Goal: Task Accomplishment & Management: Manage account settings

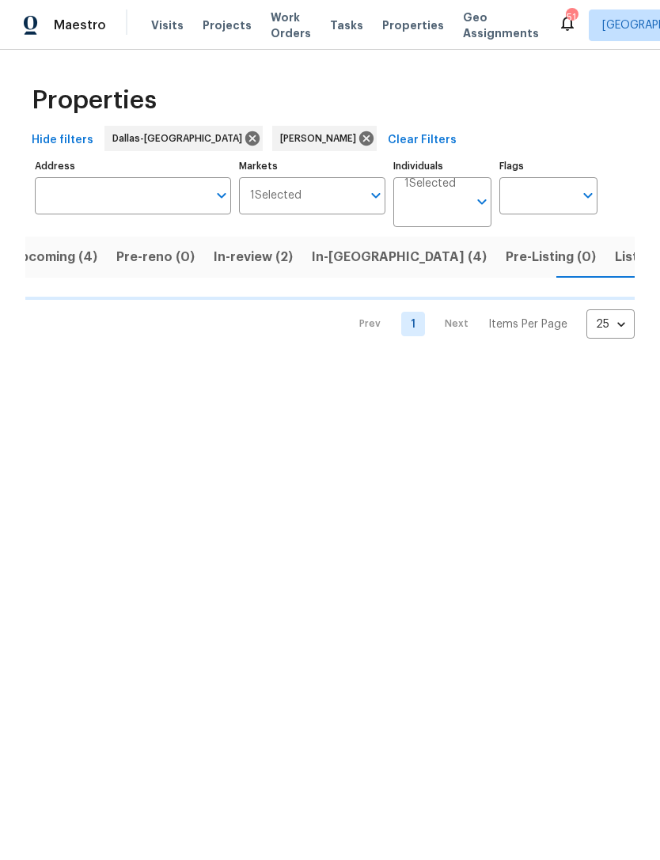
scroll to position [0, 24]
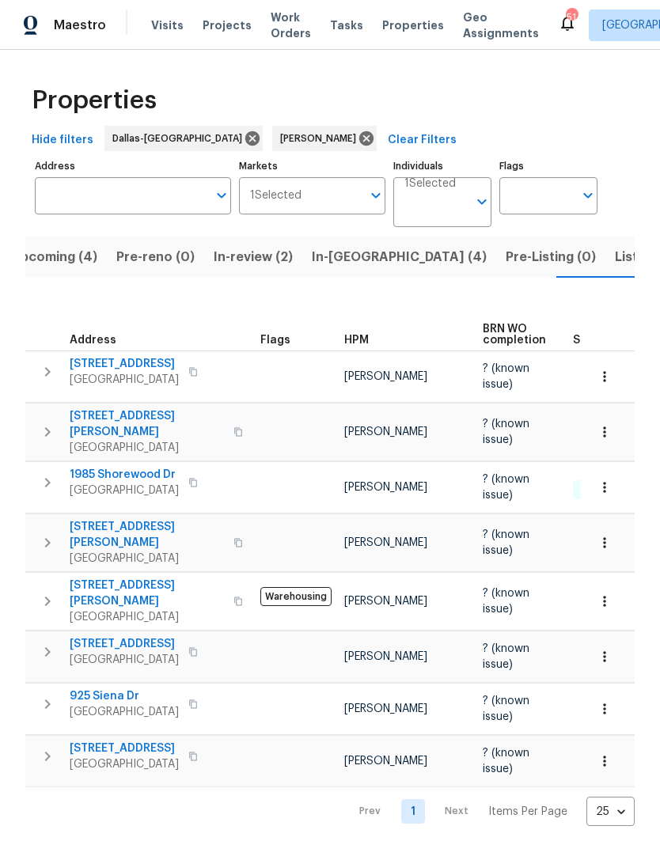
click at [615, 251] on span "Listed (9)" at bounding box center [645, 257] width 60 height 22
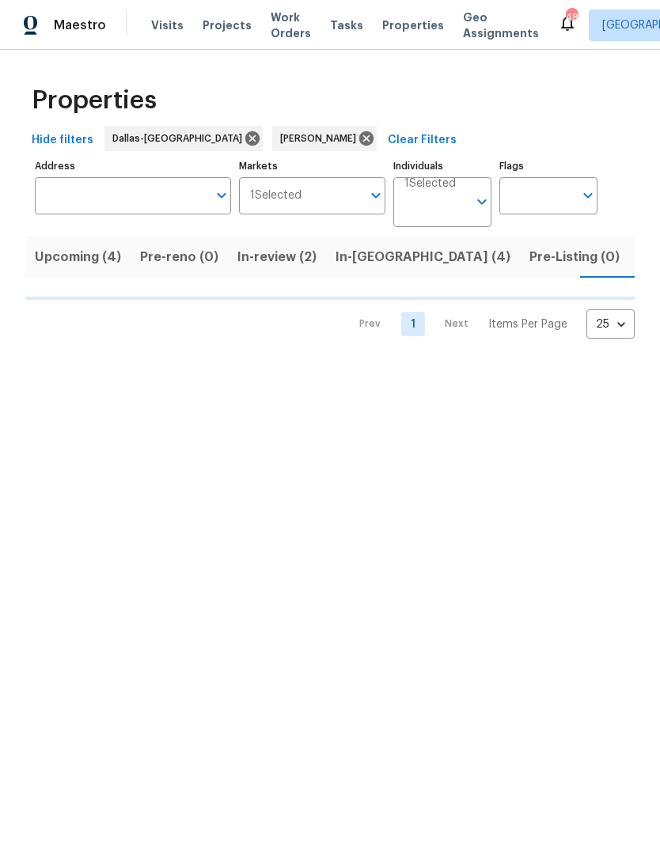
scroll to position [0, 24]
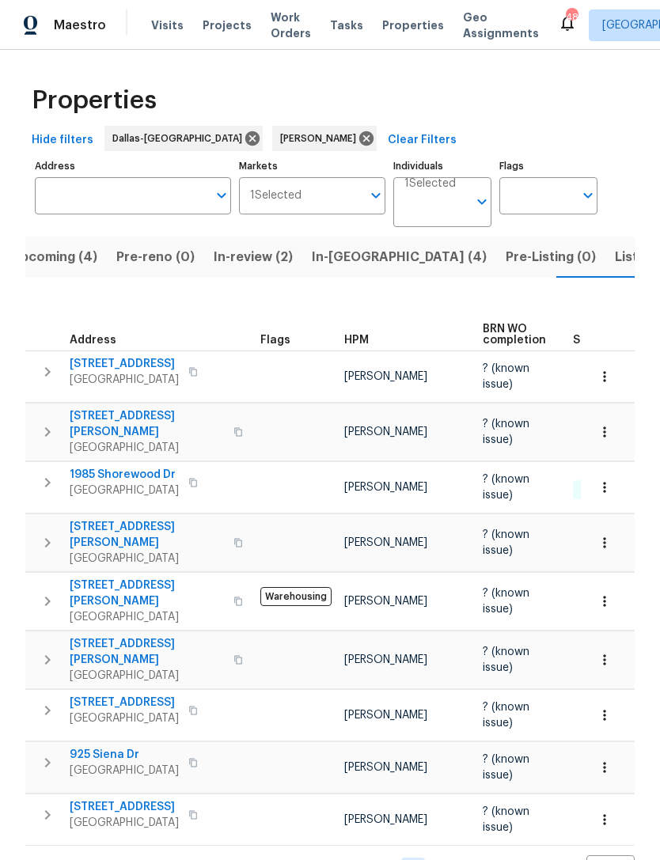
click at [615, 262] on span "Listed (9)" at bounding box center [645, 257] width 60 height 22
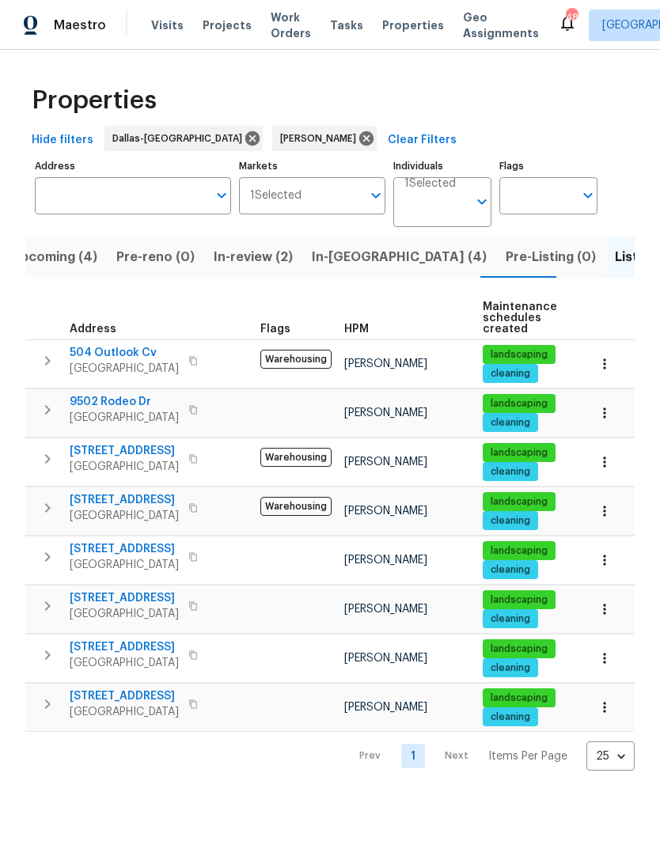
click at [331, 259] on span "In-[GEOGRAPHIC_DATA] (4)" at bounding box center [399, 257] width 175 height 22
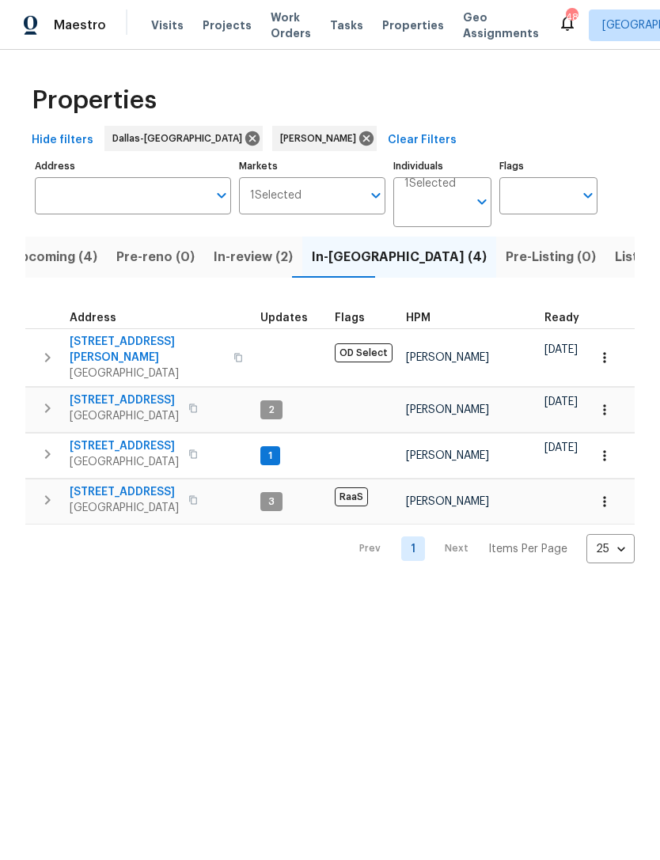
click at [268, 276] on button "In-review (2)" at bounding box center [253, 257] width 98 height 41
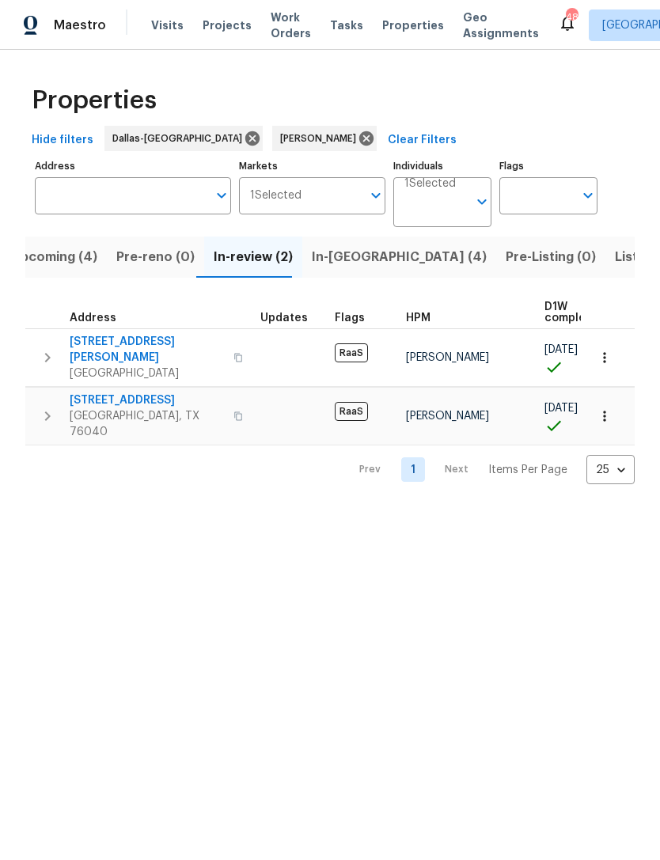
click at [355, 262] on span "In-reno (4)" at bounding box center [399, 257] width 175 height 22
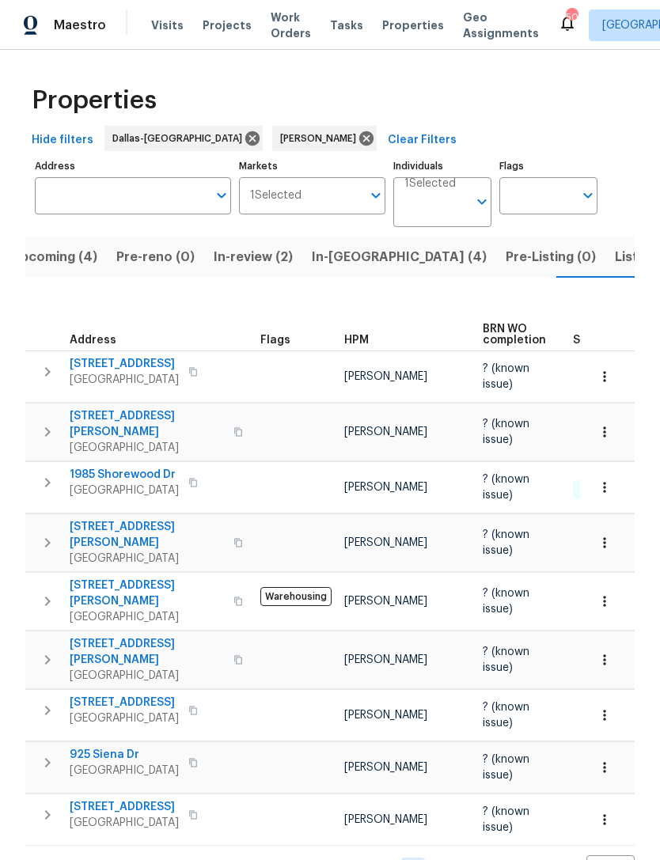
scroll to position [32, 0]
click at [615, 246] on span "Listed (8)" at bounding box center [645, 257] width 60 height 22
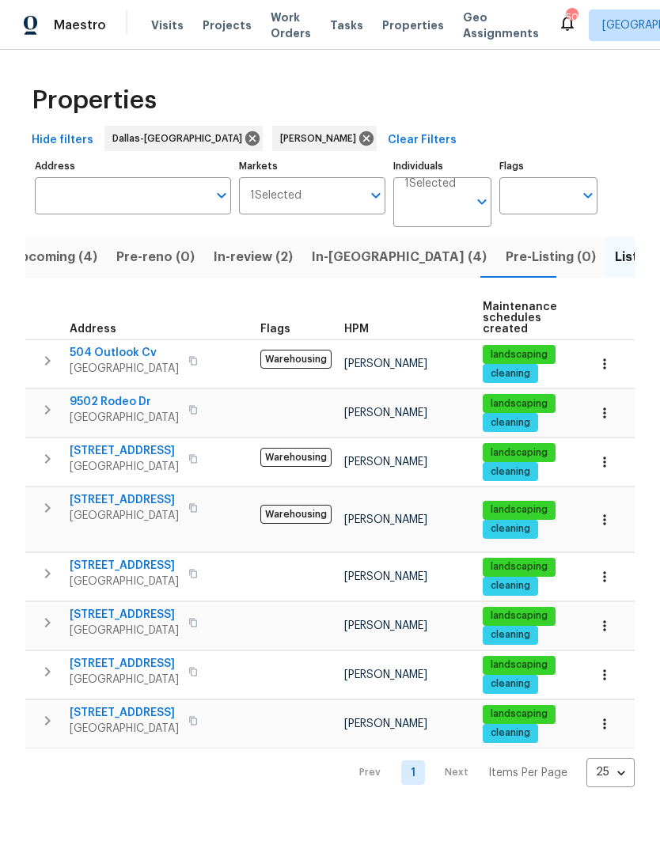
click at [337, 256] on span "In-[GEOGRAPHIC_DATA] (4)" at bounding box center [399, 257] width 175 height 22
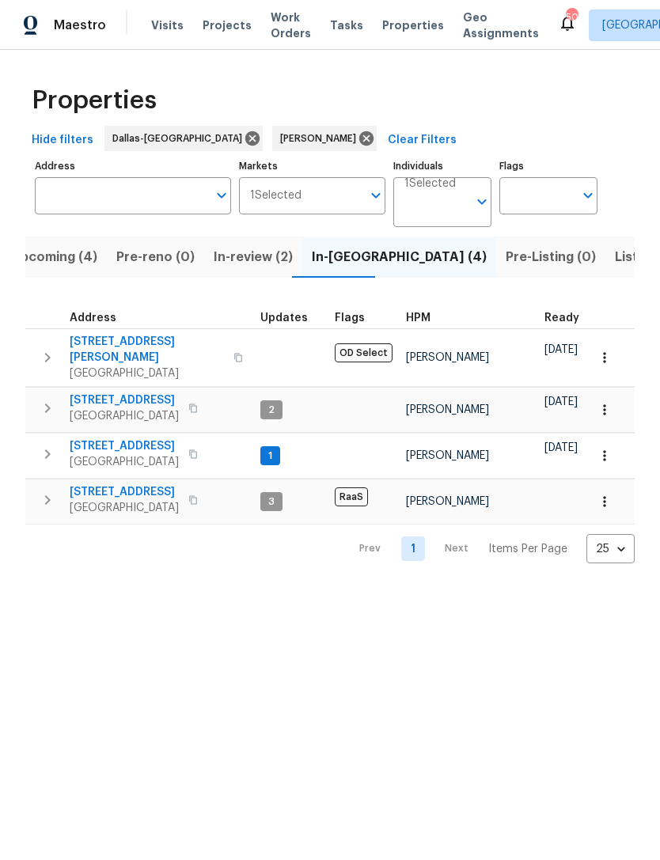
click at [244, 260] on span "In-review (2)" at bounding box center [253, 257] width 79 height 22
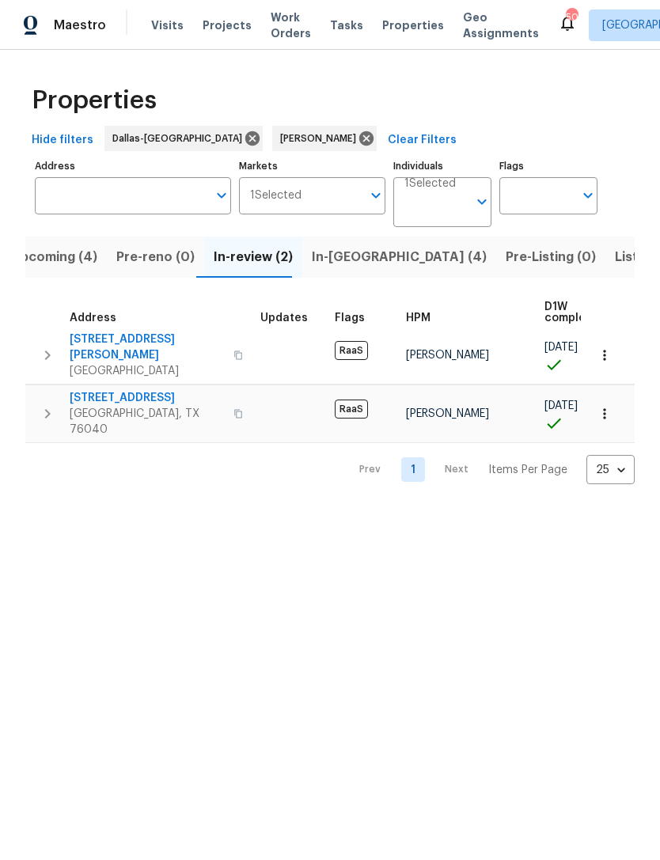
scroll to position [9, 0]
click at [65, 256] on span "Upcoming (4)" at bounding box center [54, 257] width 86 height 22
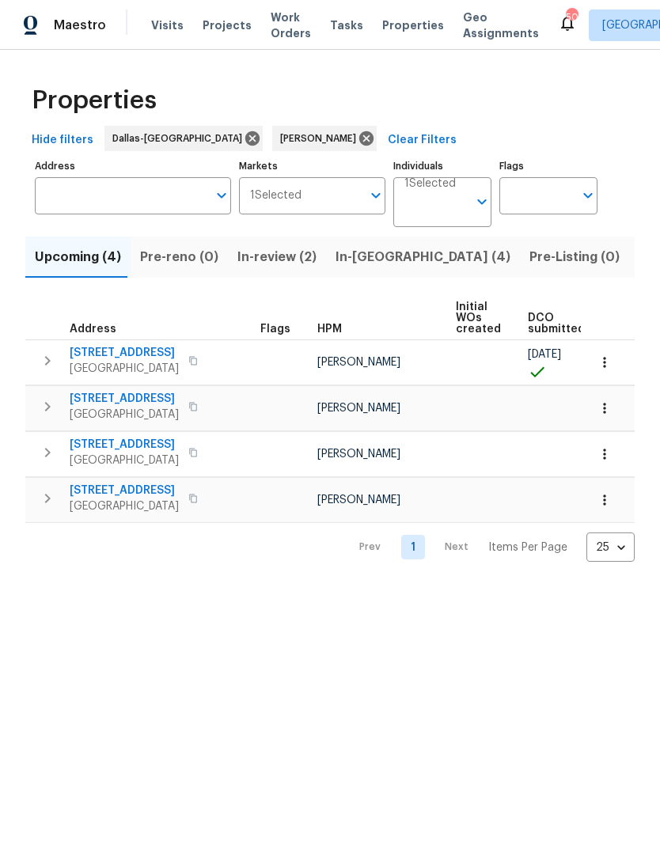
click at [639, 264] on span "Listed (8)" at bounding box center [669, 257] width 60 height 22
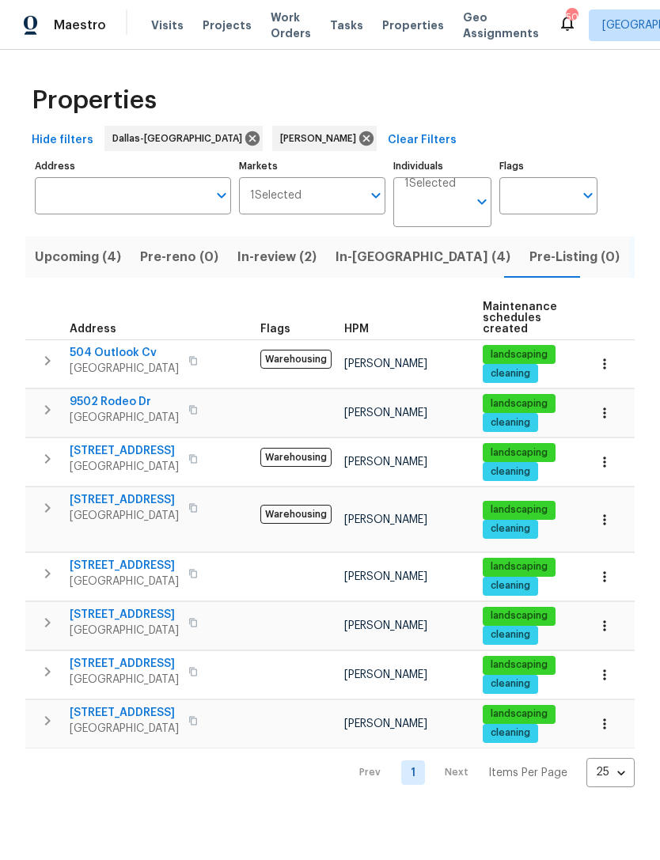
click at [354, 261] on span "In-reno (4)" at bounding box center [423, 257] width 175 height 22
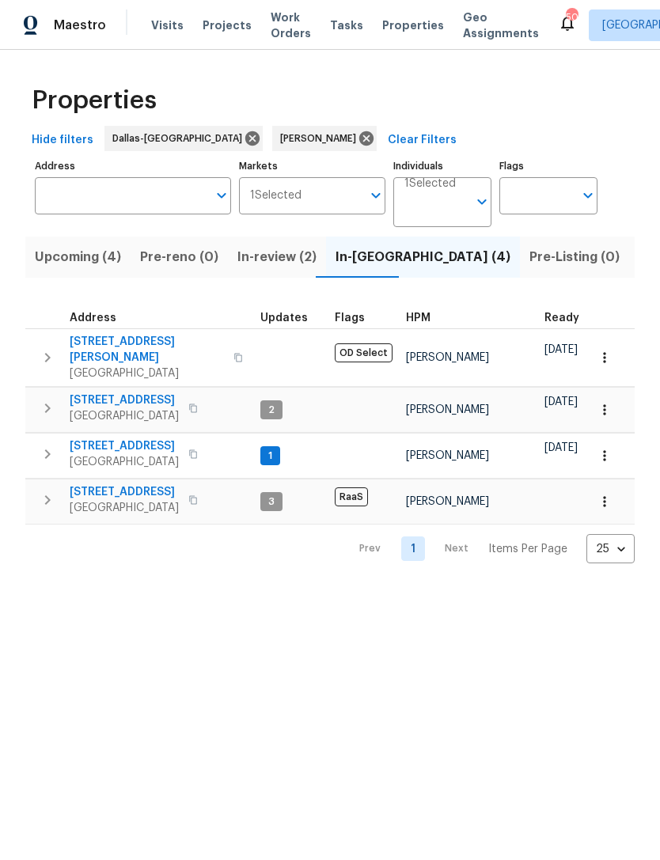
click at [79, 264] on span "Upcoming (4)" at bounding box center [78, 257] width 86 height 22
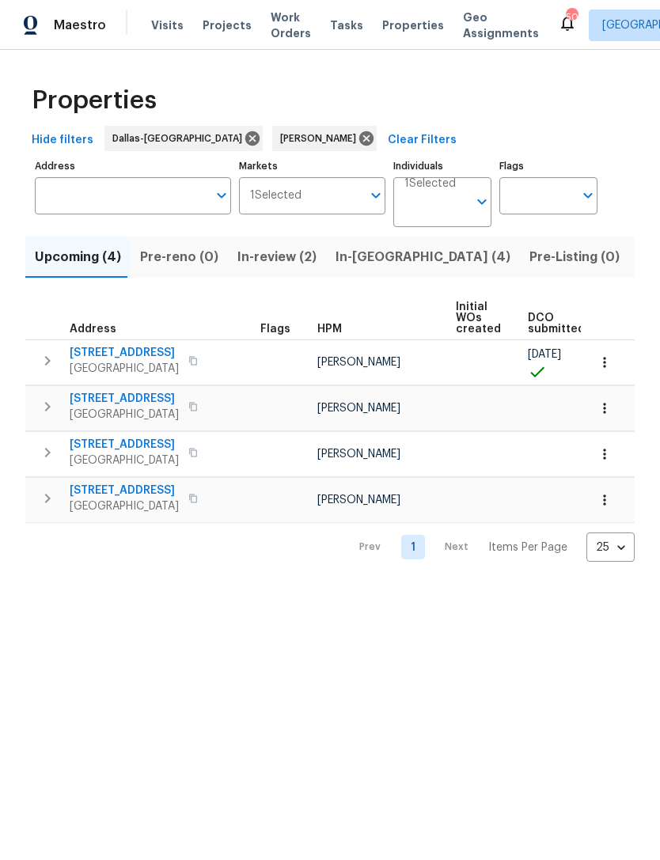
click at [93, 350] on span "[STREET_ADDRESS]" at bounding box center [124, 353] width 109 height 16
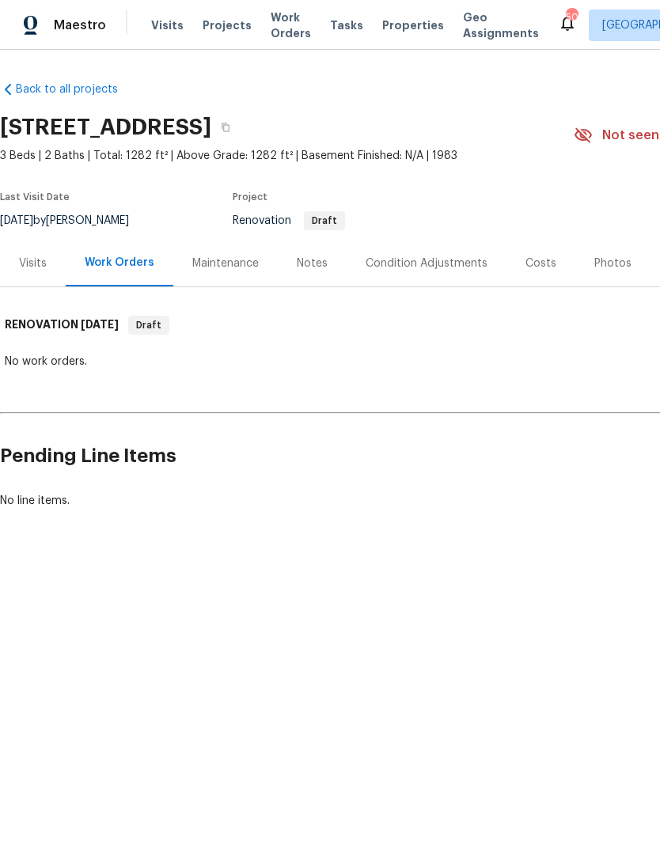
click at [317, 264] on div "Notes" at bounding box center [312, 264] width 31 height 16
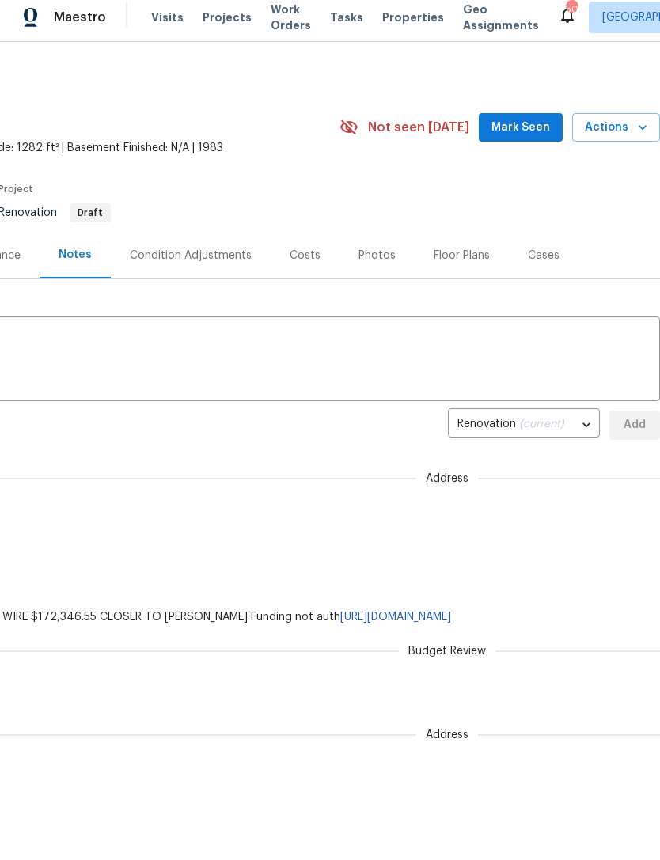
scroll to position [0, 234]
click at [603, 122] on span "Actions" at bounding box center [616, 129] width 63 height 20
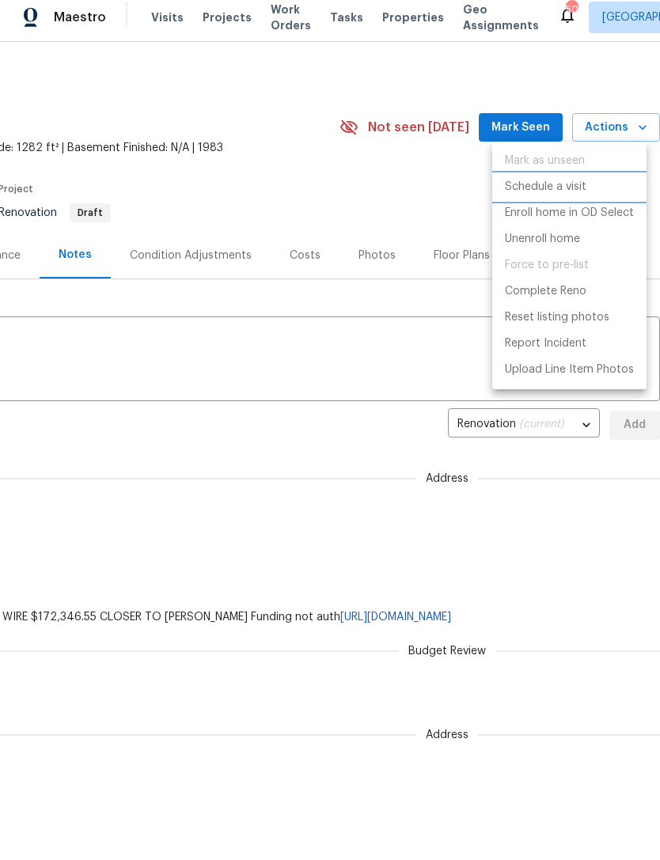
click at [559, 190] on p "Schedule a visit" at bounding box center [546, 187] width 82 height 17
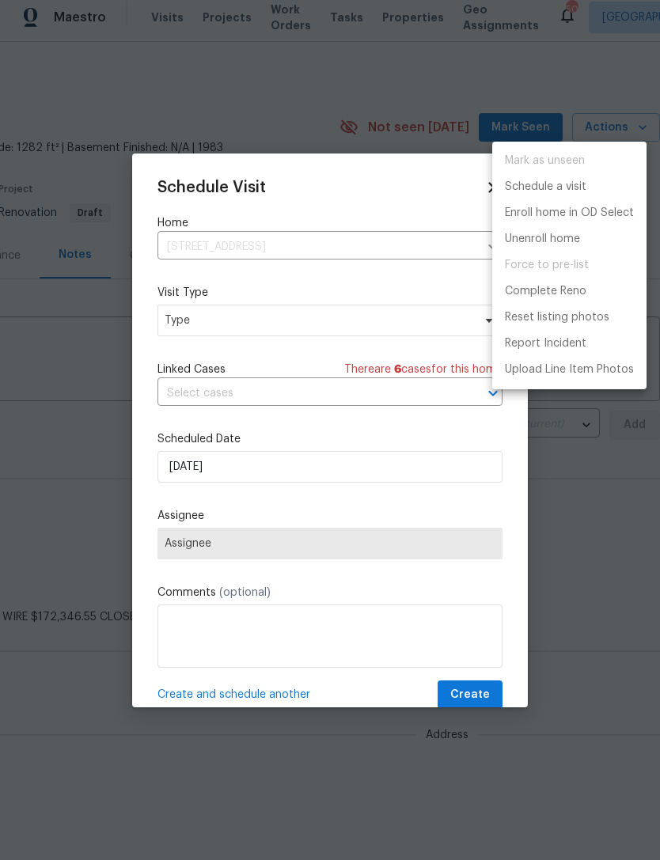
click at [404, 315] on div at bounding box center [330, 430] width 660 height 860
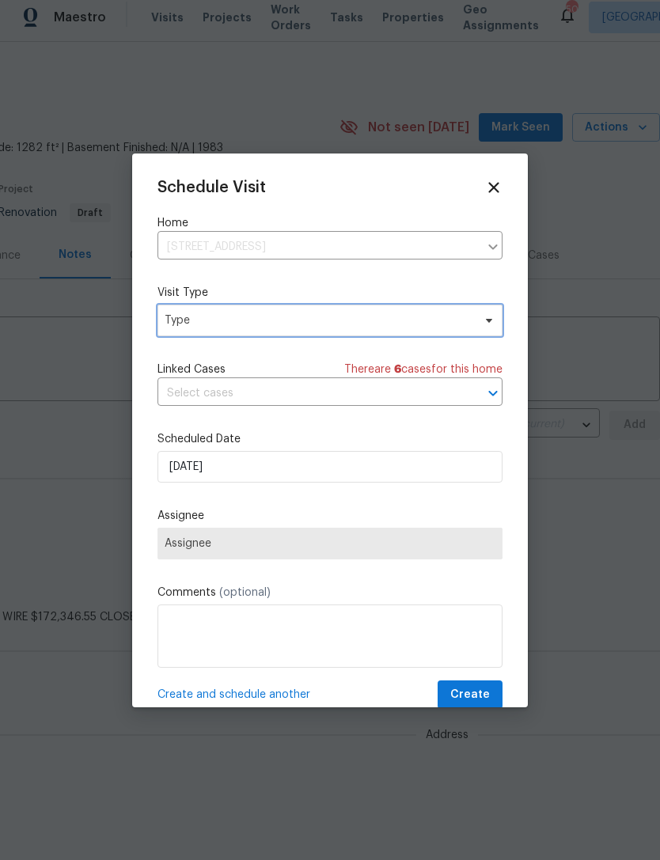
click at [408, 335] on span "Type" at bounding box center [329, 321] width 345 height 32
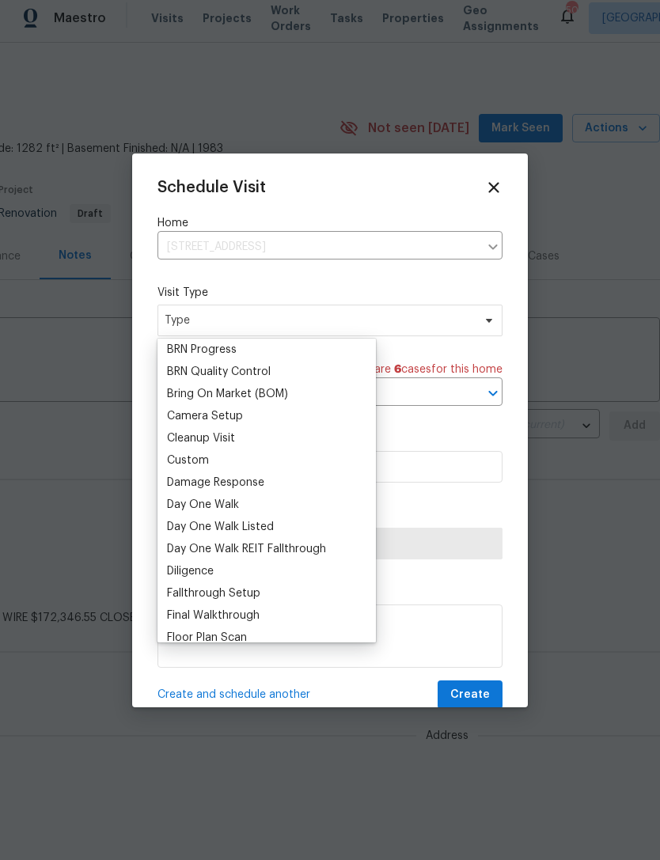
scroll to position [153, 0]
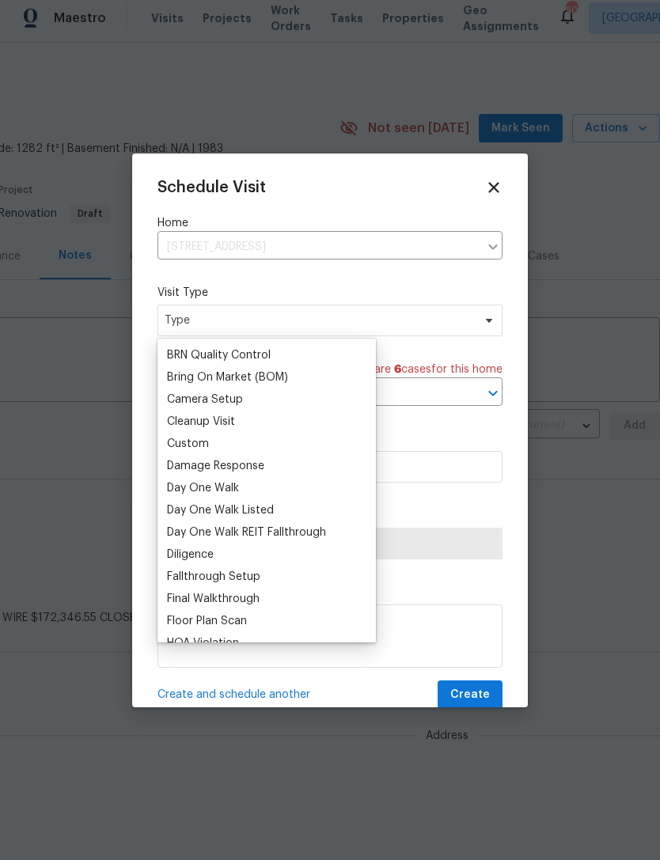
click at [318, 485] on div "Day One Walk" at bounding box center [266, 488] width 209 height 22
click at [195, 482] on div "Day One Walk" at bounding box center [203, 488] width 72 height 16
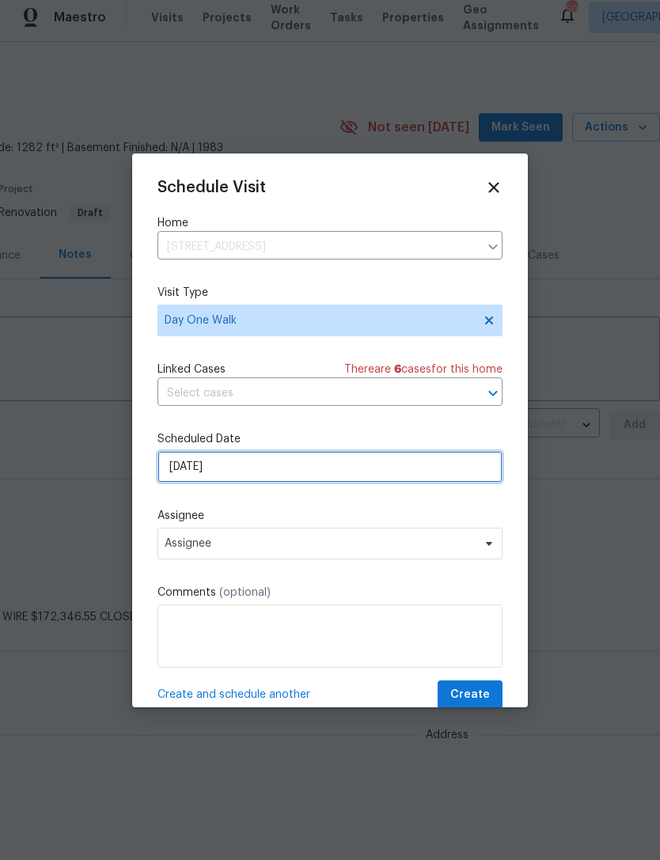
click at [442, 471] on input "9/29/2025" at bounding box center [329, 467] width 345 height 32
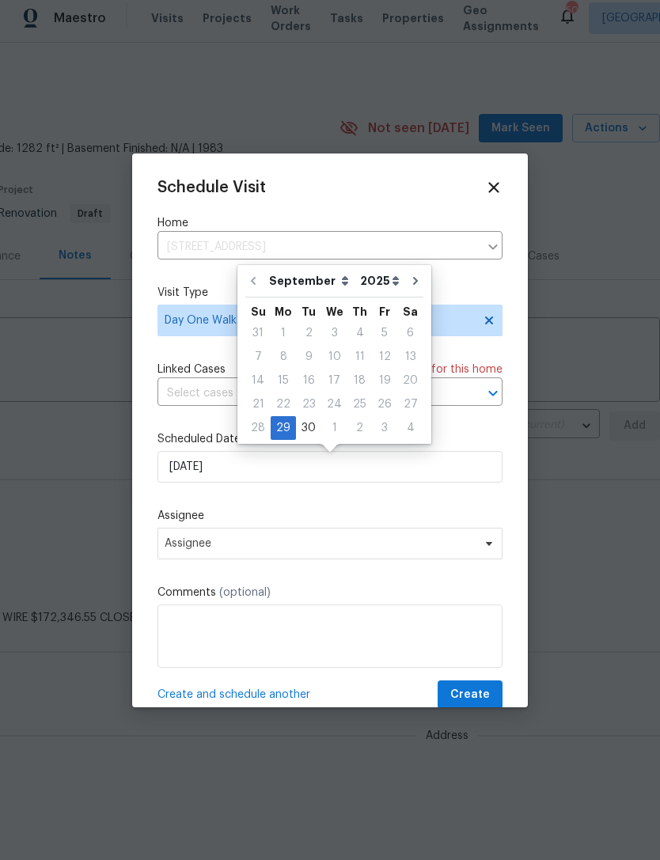
click at [472, 428] on div "Schedule Visit Home 6476 Old Mill Cir, Watauga, TX 76148 ​ Visit Type Day One W…" at bounding box center [329, 444] width 345 height 531
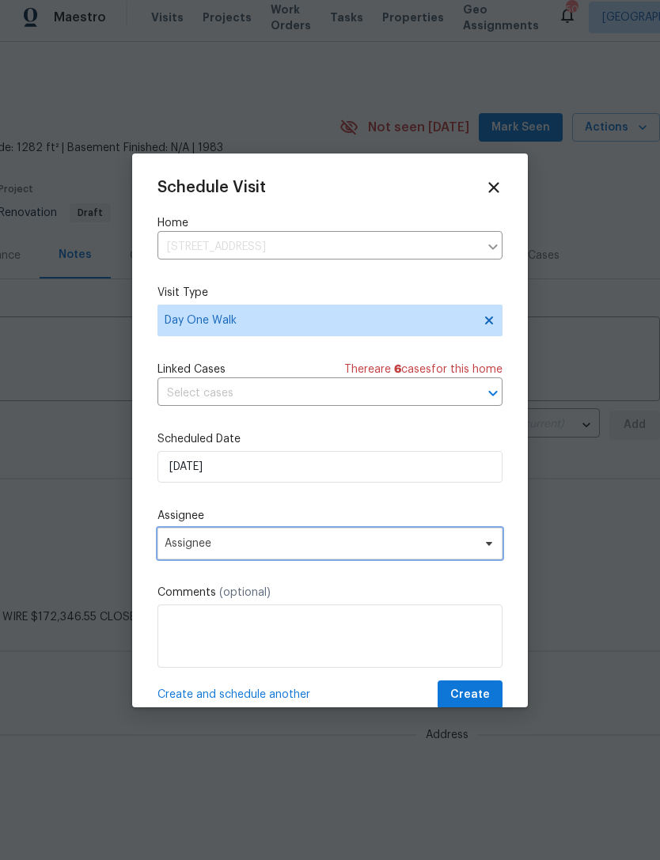
click at [400, 548] on span "Assignee" at bounding box center [320, 543] width 310 height 13
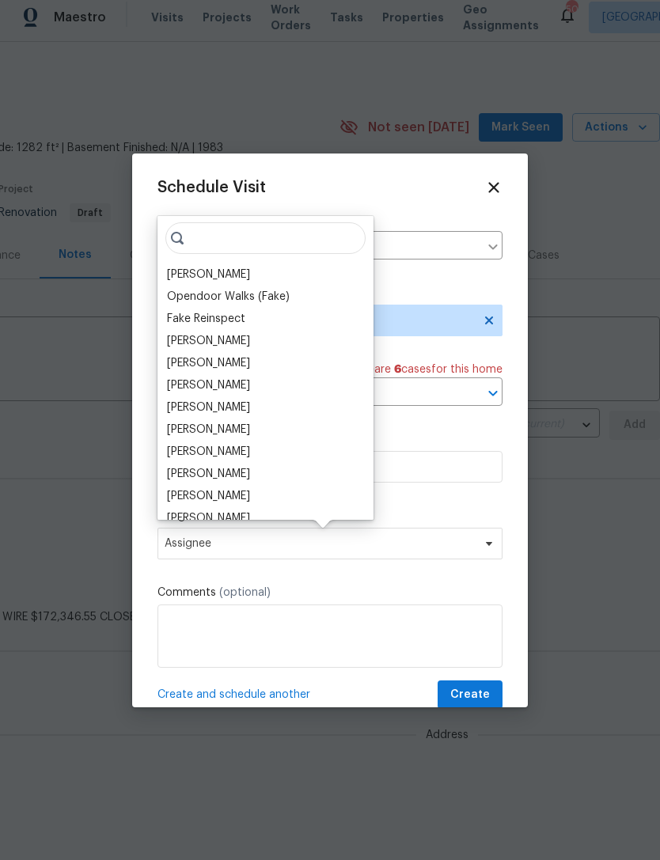
scroll to position [7, 0]
click at [235, 276] on div "[PERSON_NAME]" at bounding box center [208, 275] width 83 height 16
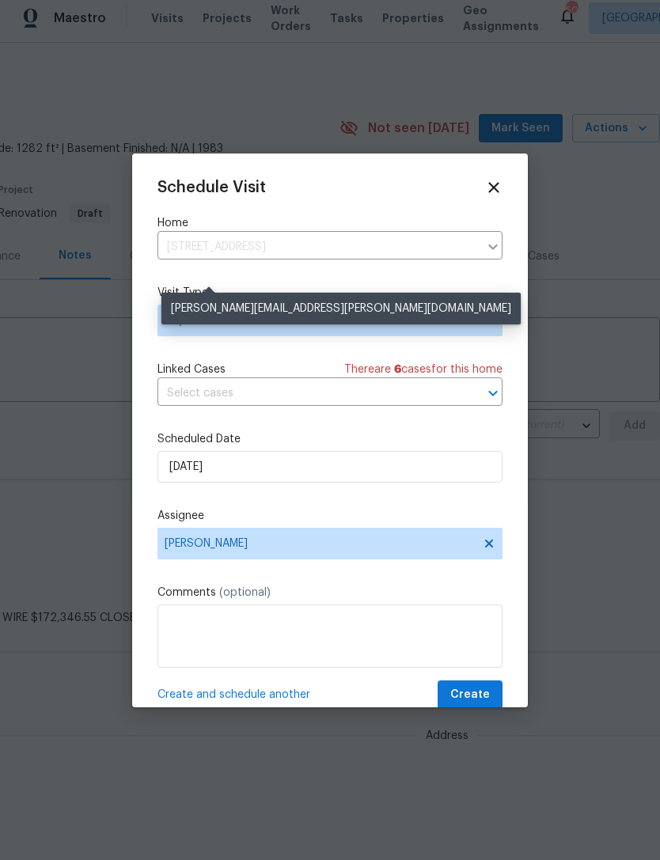
scroll to position [8, 0]
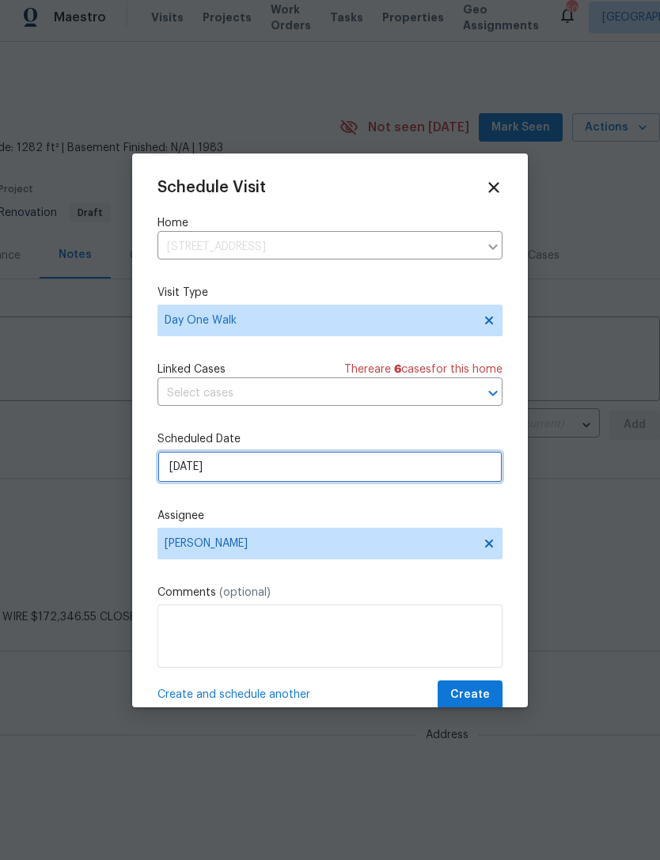
click at [456, 472] on input "9/29/2025" at bounding box center [329, 467] width 345 height 32
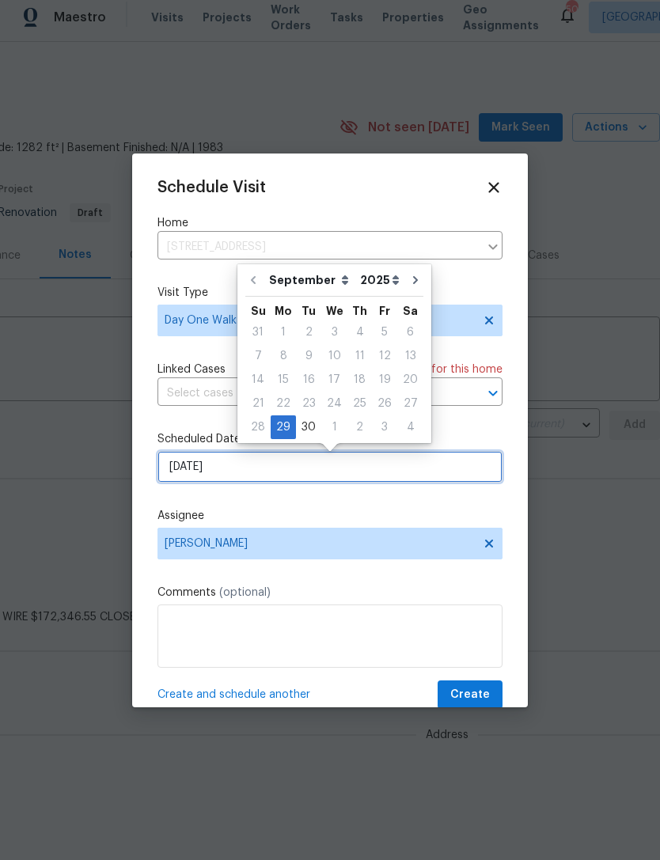
scroll to position [7, 0]
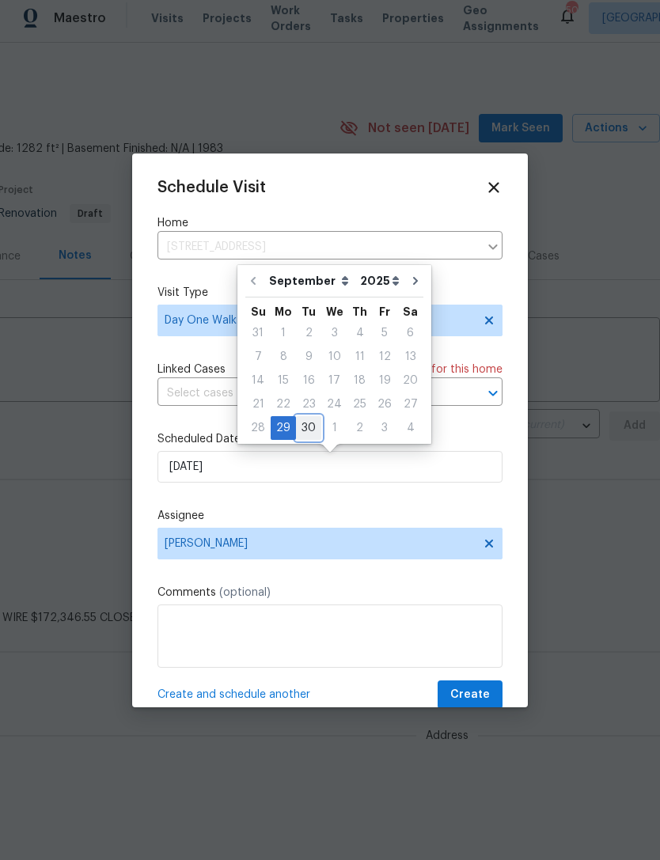
click at [306, 432] on div "30" at bounding box center [308, 428] width 25 height 22
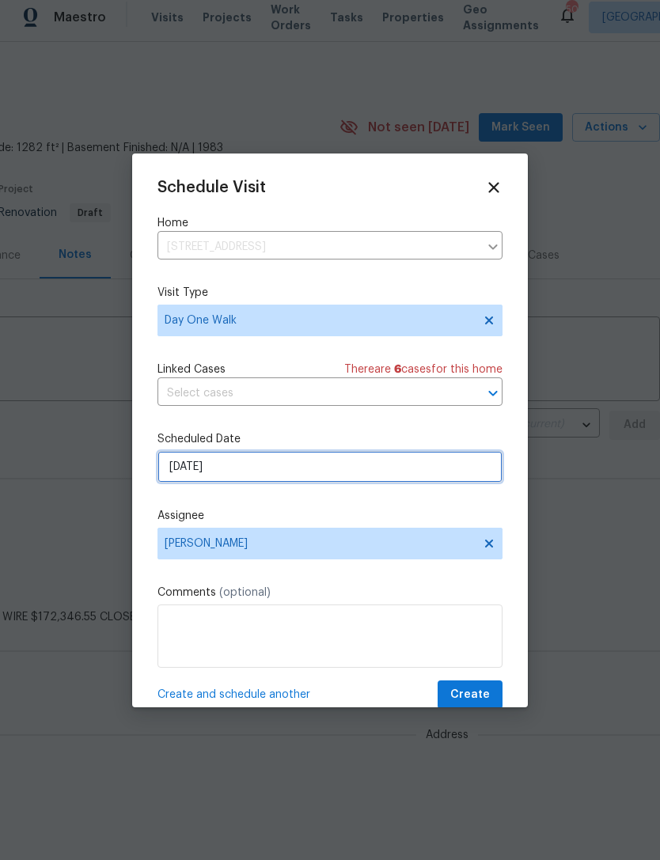
click at [476, 468] on input "9/30/2025" at bounding box center [329, 467] width 345 height 32
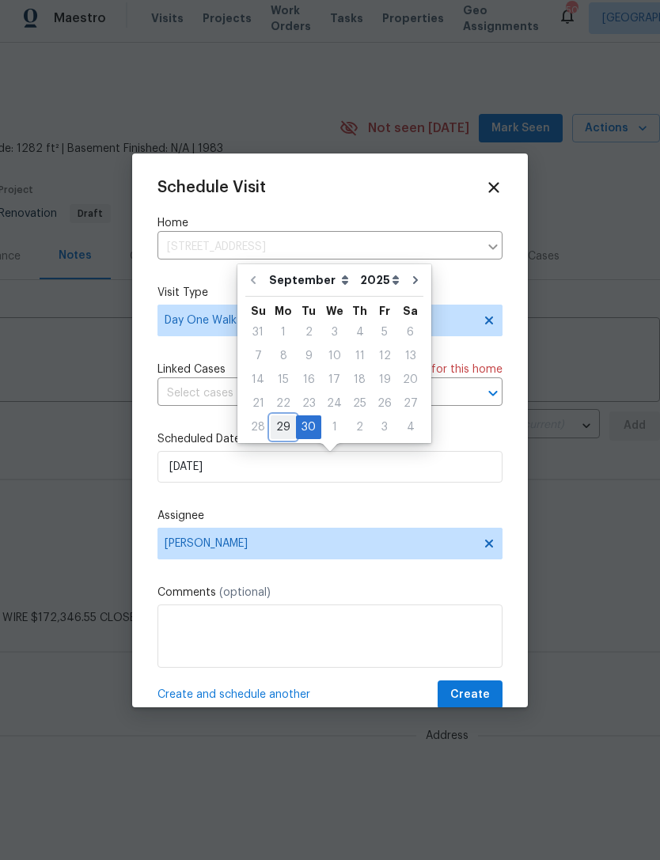
click at [281, 427] on div "29" at bounding box center [283, 427] width 25 height 22
type input "9/29/2025"
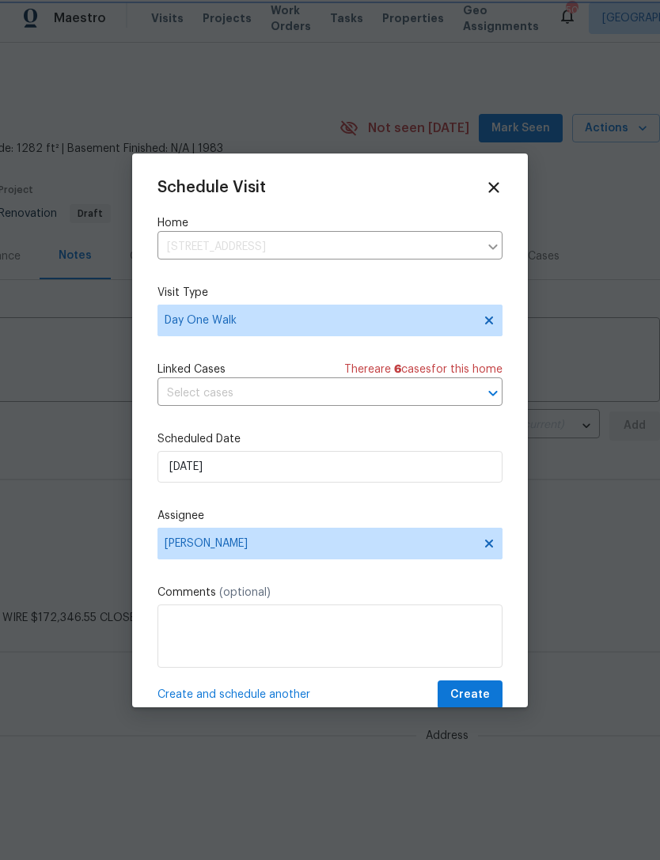
scroll to position [8, 0]
click at [480, 691] on span "Create" at bounding box center [470, 695] width 40 height 20
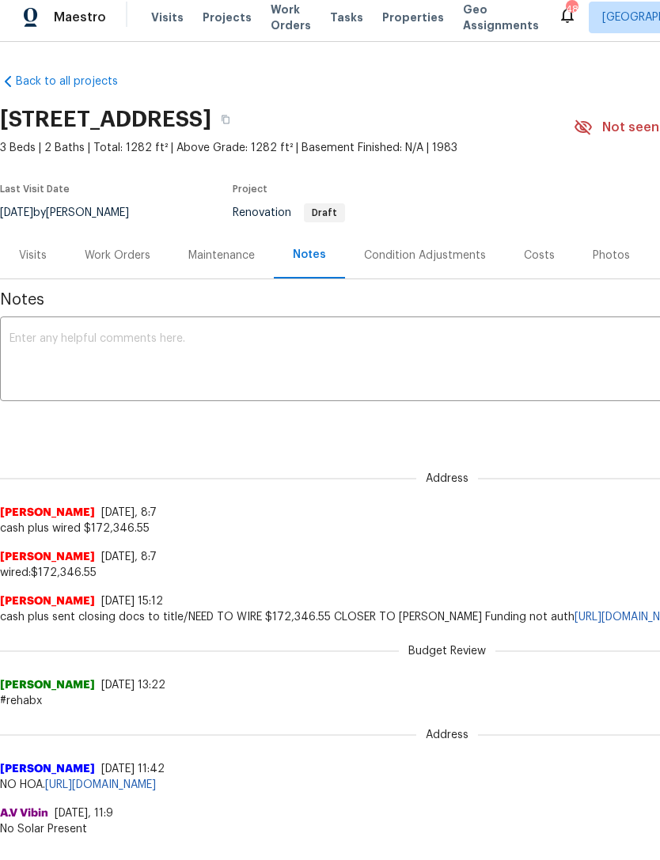
scroll to position [0, 0]
click at [40, 258] on div "Visits" at bounding box center [33, 256] width 28 height 16
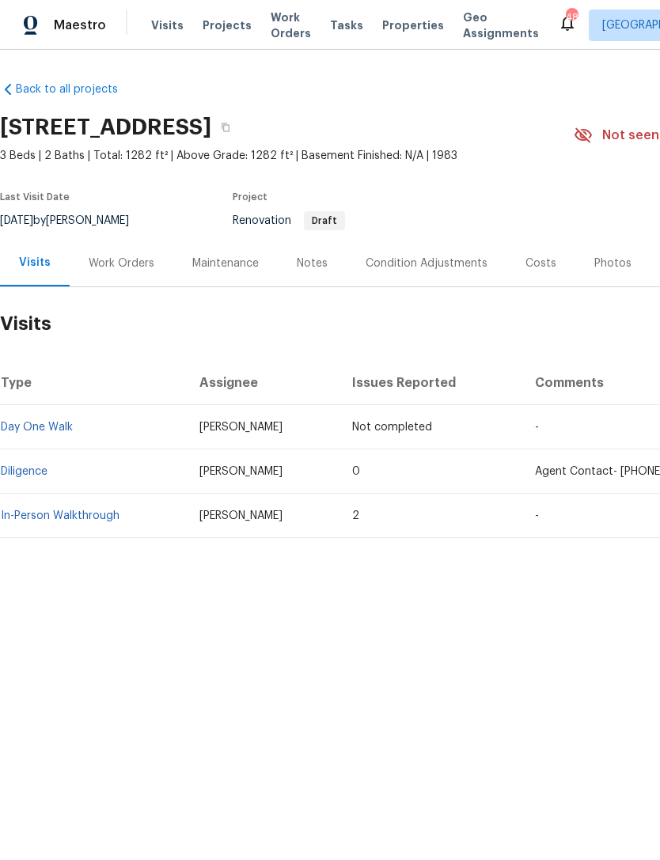
click at [470, 192] on div "Project" at bounding box center [385, 201] width 304 height 19
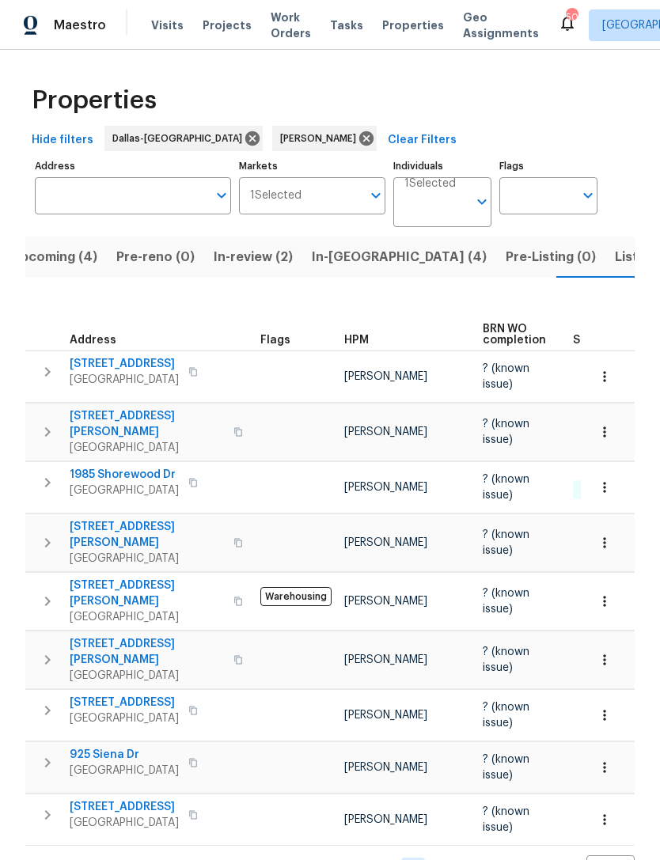
scroll to position [32, 0]
click at [615, 246] on span "Listed (8)" at bounding box center [645, 257] width 60 height 22
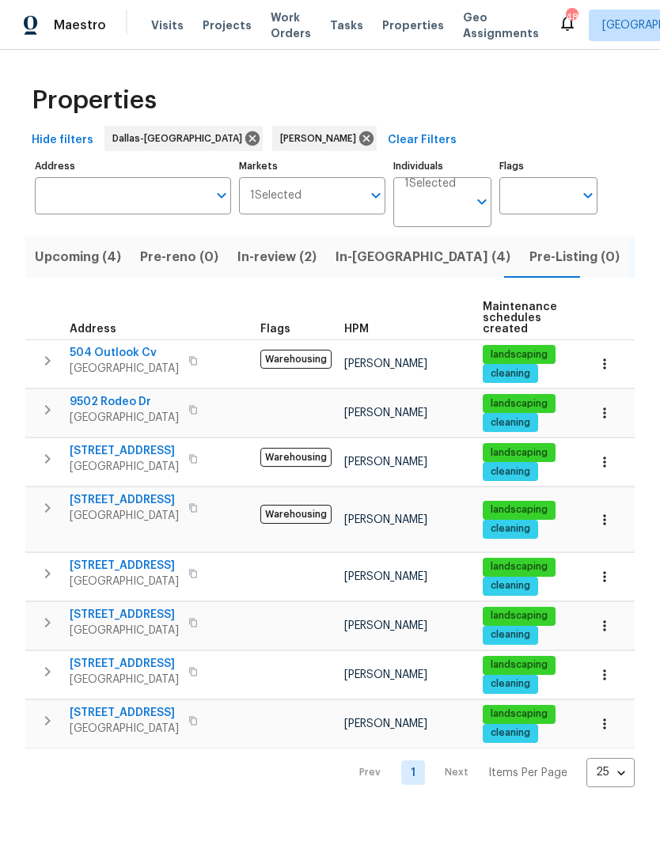
click at [372, 249] on span "In-reno (4)" at bounding box center [423, 257] width 175 height 22
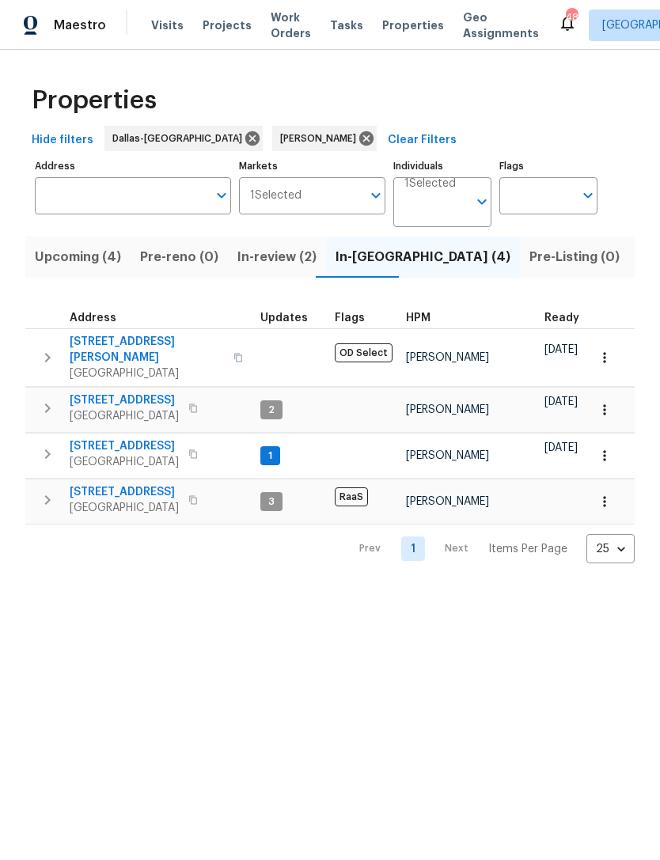
click at [639, 260] on span "Listed (8)" at bounding box center [669, 257] width 60 height 22
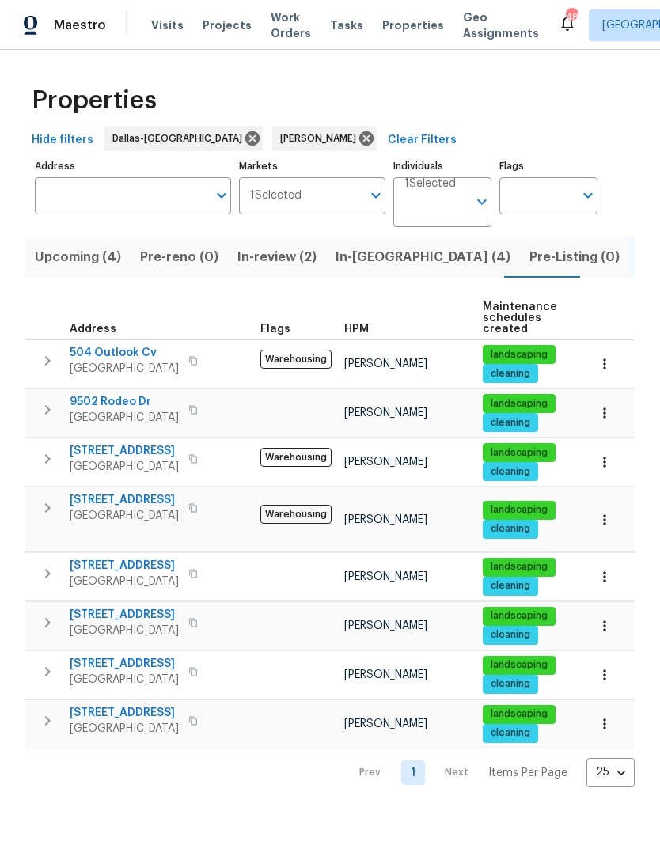
click at [368, 267] on span "In-reno (4)" at bounding box center [423, 257] width 175 height 22
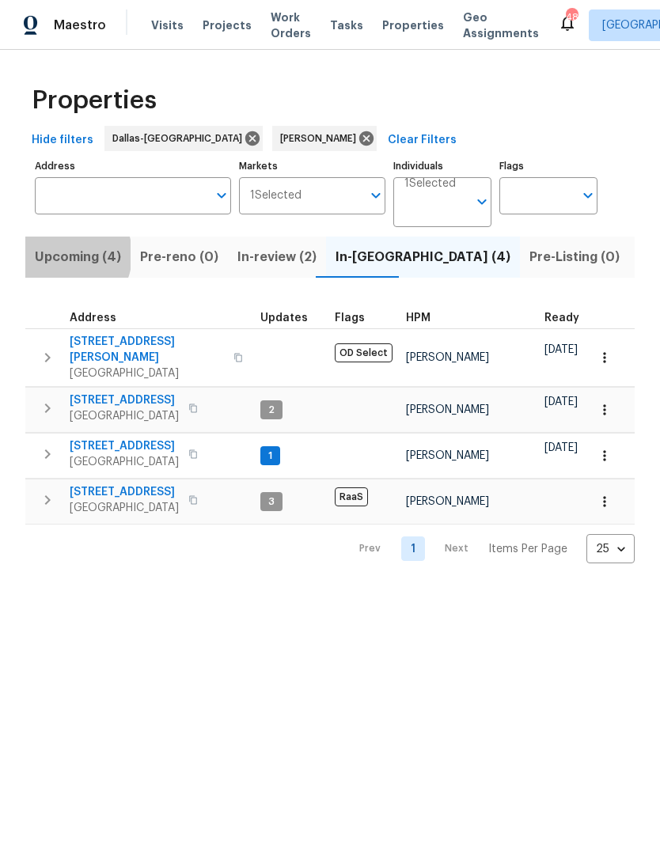
click at [63, 256] on span "Upcoming (4)" at bounding box center [78, 257] width 86 height 22
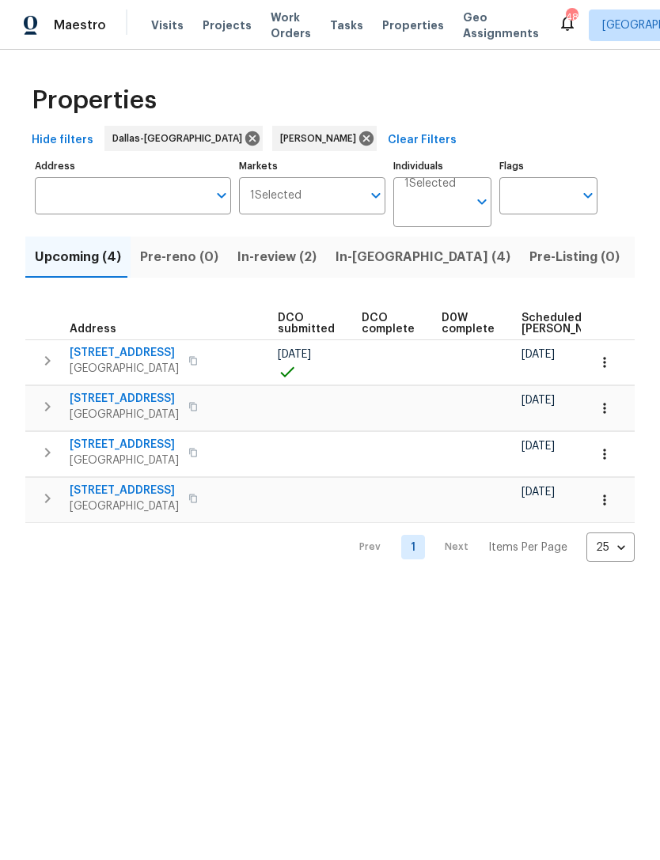
scroll to position [0, 252]
click at [357, 251] on span "In-reno (4)" at bounding box center [423, 257] width 175 height 22
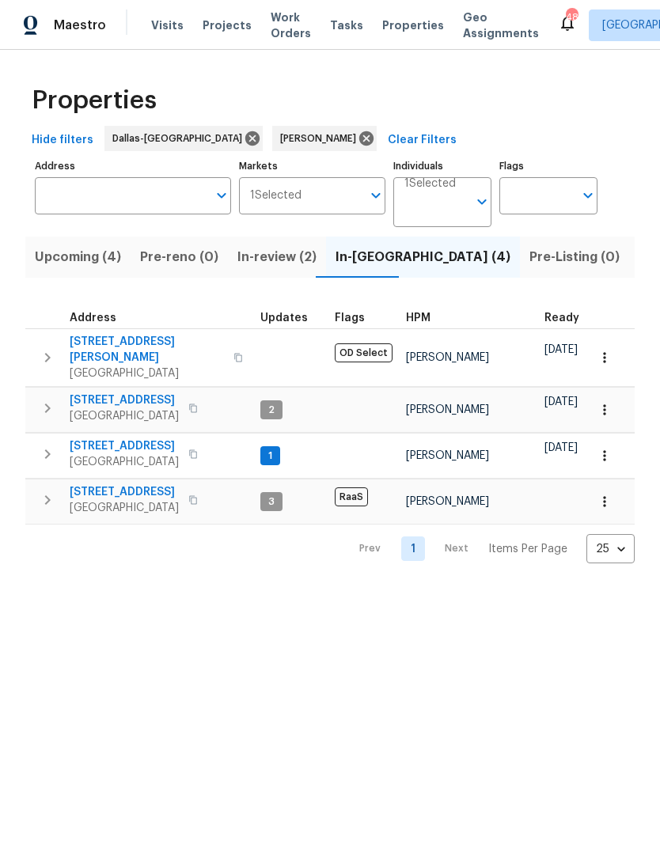
click at [59, 248] on span "Upcoming (4)" at bounding box center [78, 257] width 86 height 22
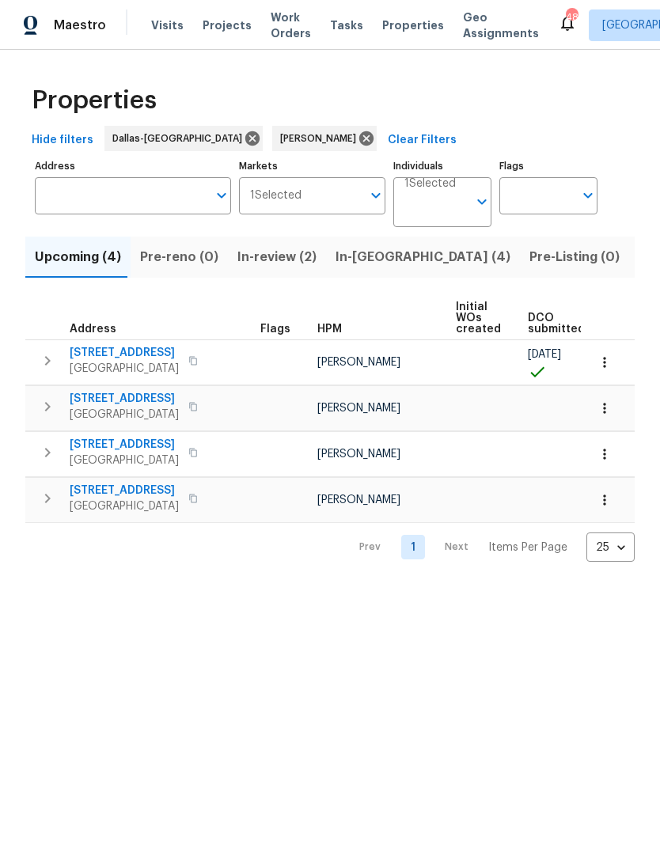
click at [96, 354] on span "[STREET_ADDRESS]" at bounding box center [124, 353] width 109 height 16
click at [94, 356] on span "[STREET_ADDRESS]" at bounding box center [124, 353] width 109 height 16
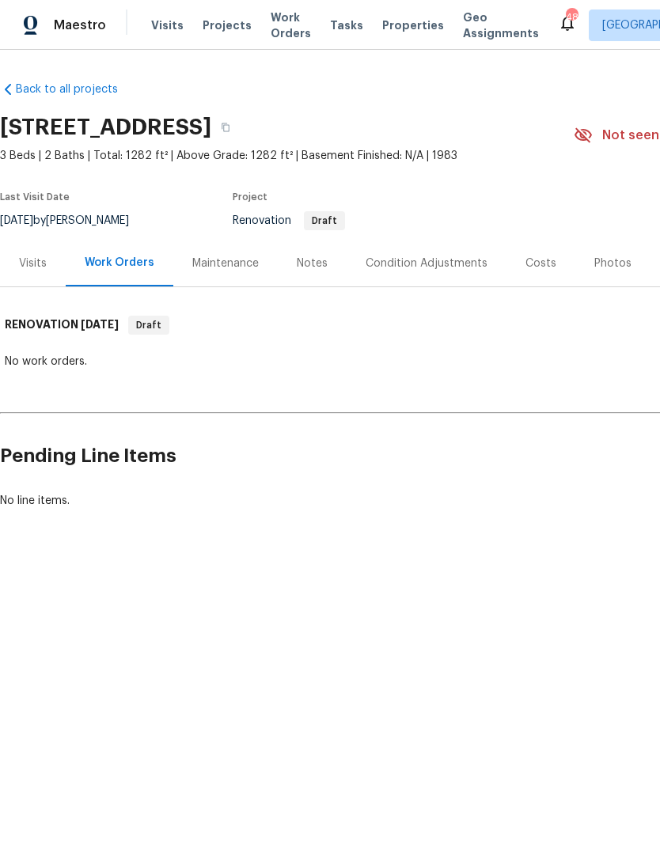
click at [36, 274] on div "Visits" at bounding box center [33, 263] width 66 height 47
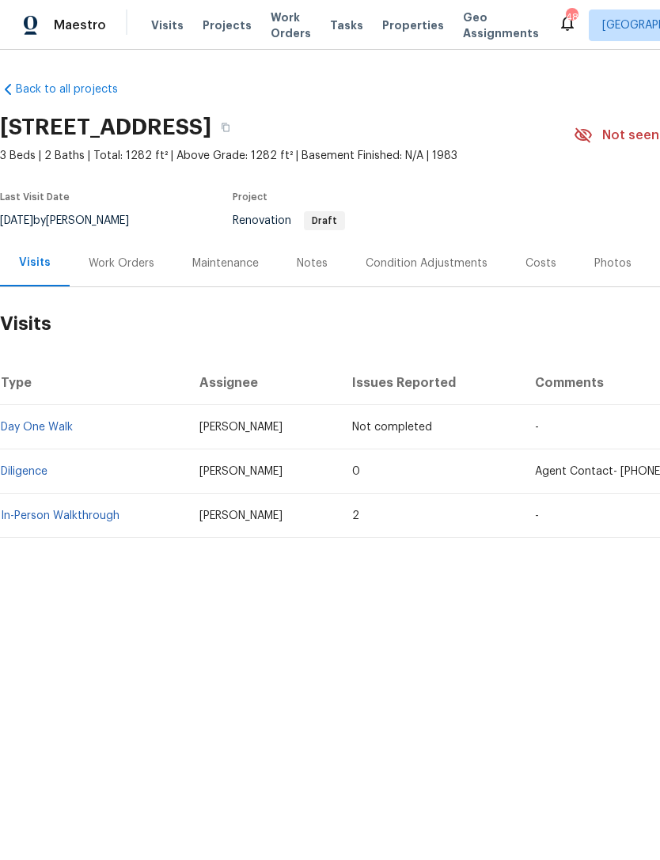
click at [33, 519] on link "In-Person Walkthrough" at bounding box center [60, 515] width 119 height 11
click at [28, 474] on link "Diligence" at bounding box center [24, 471] width 47 height 11
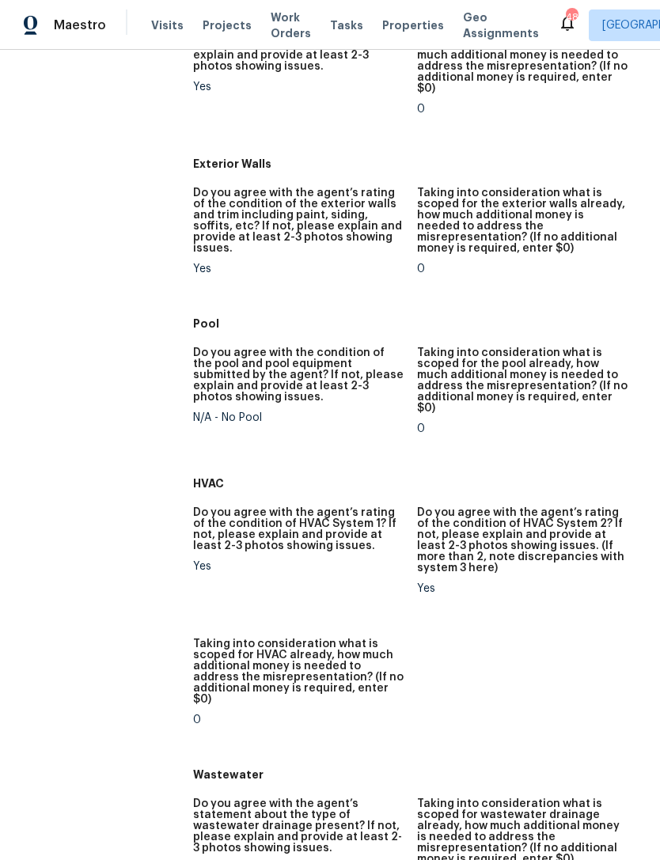
scroll to position [849, 0]
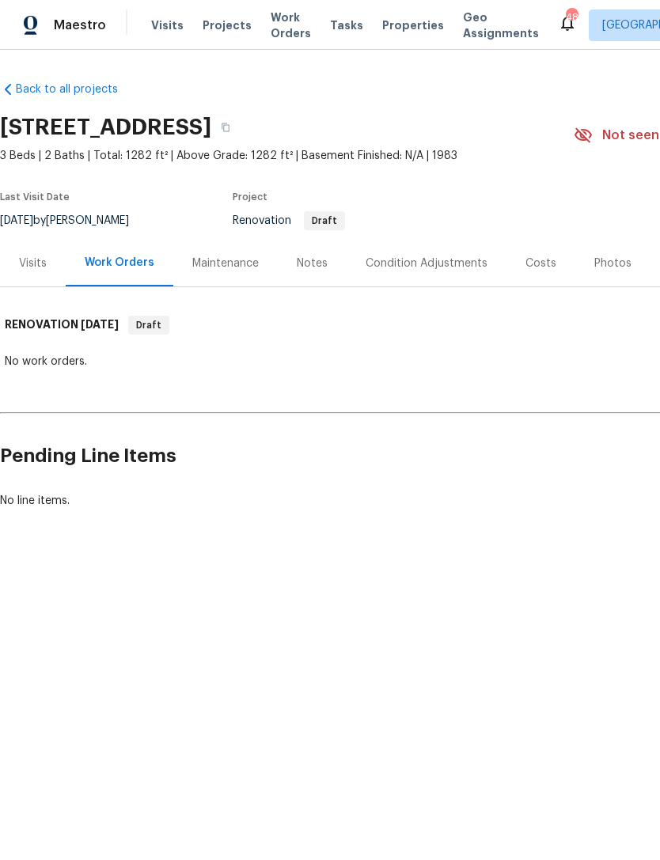
click at [313, 241] on div "Notes" at bounding box center [312, 263] width 69 height 47
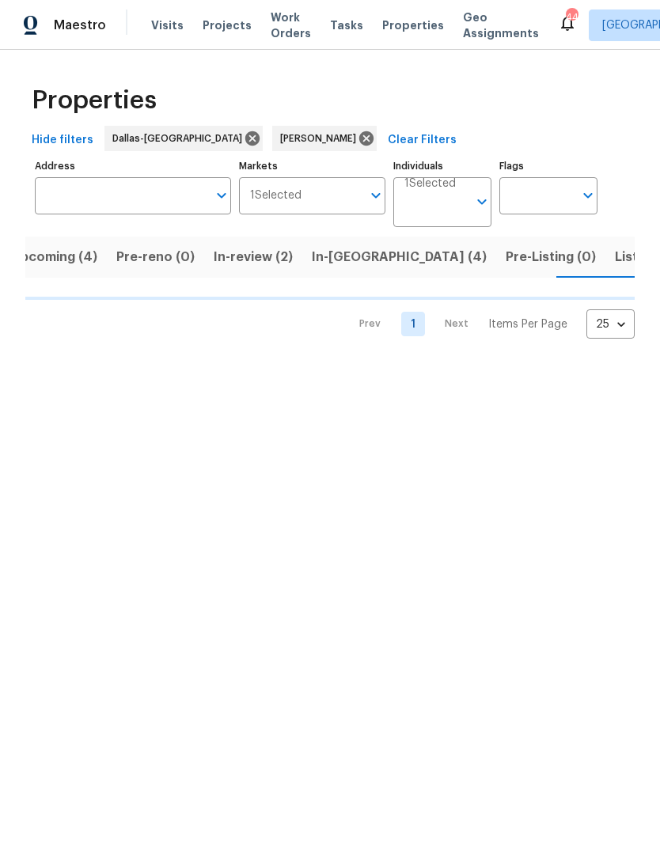
scroll to position [0, 24]
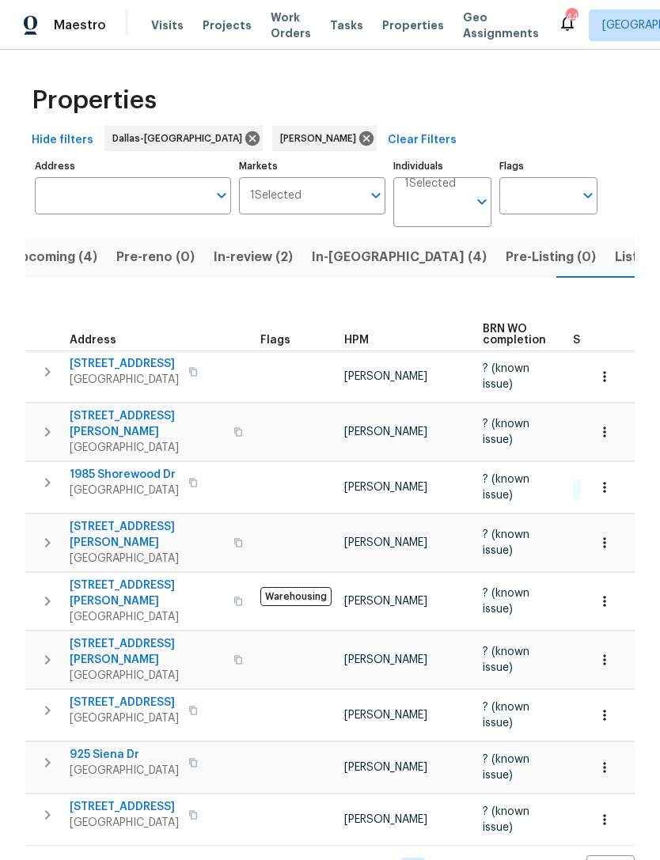
click at [615, 261] on span "Listed (8)" at bounding box center [645, 257] width 60 height 22
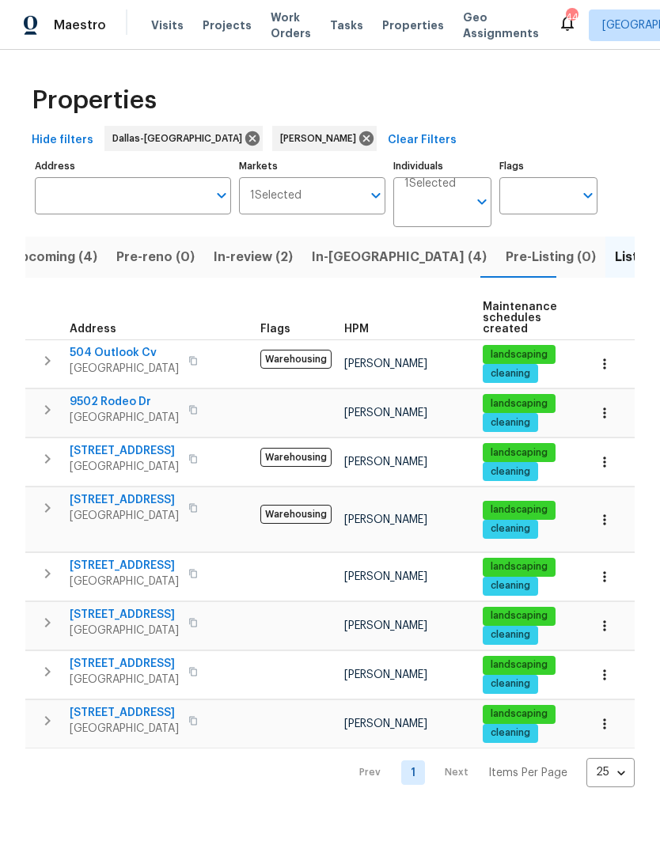
click at [226, 263] on span "In-review (2)" at bounding box center [253, 257] width 79 height 22
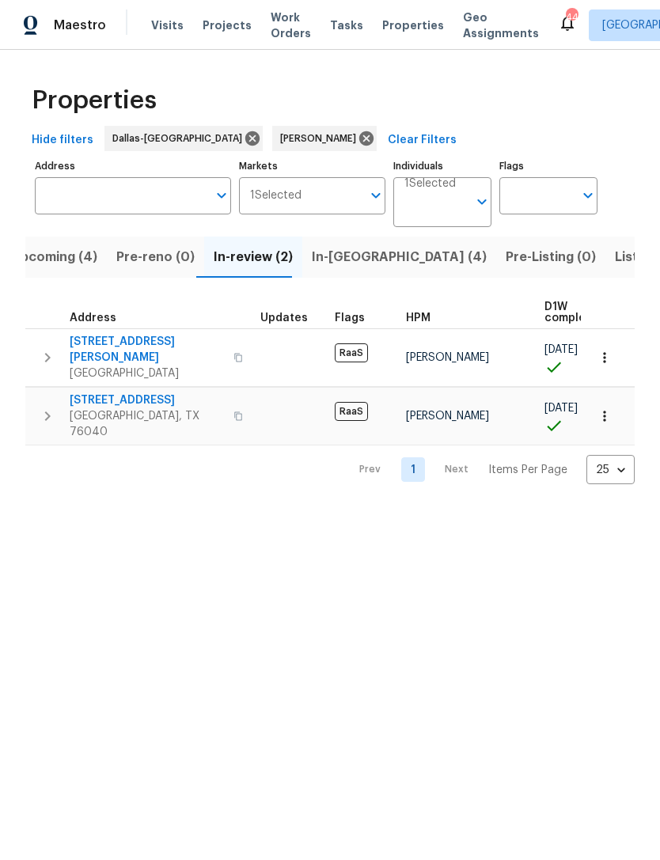
click at [337, 262] on span "In-reno (4)" at bounding box center [399, 257] width 175 height 22
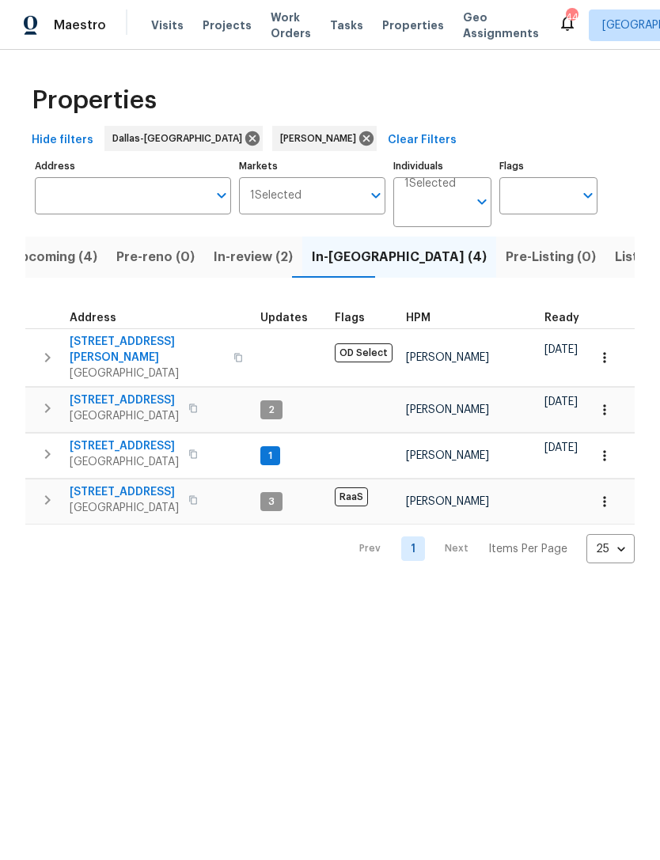
click at [230, 267] on span "In-review (2)" at bounding box center [253, 257] width 79 height 22
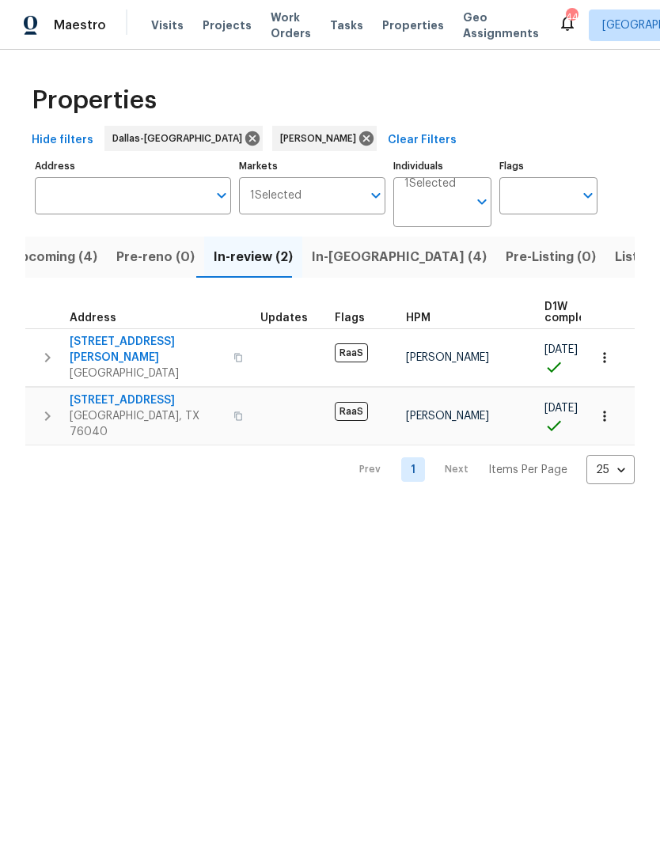
click at [55, 260] on span "Upcoming (4)" at bounding box center [54, 257] width 86 height 22
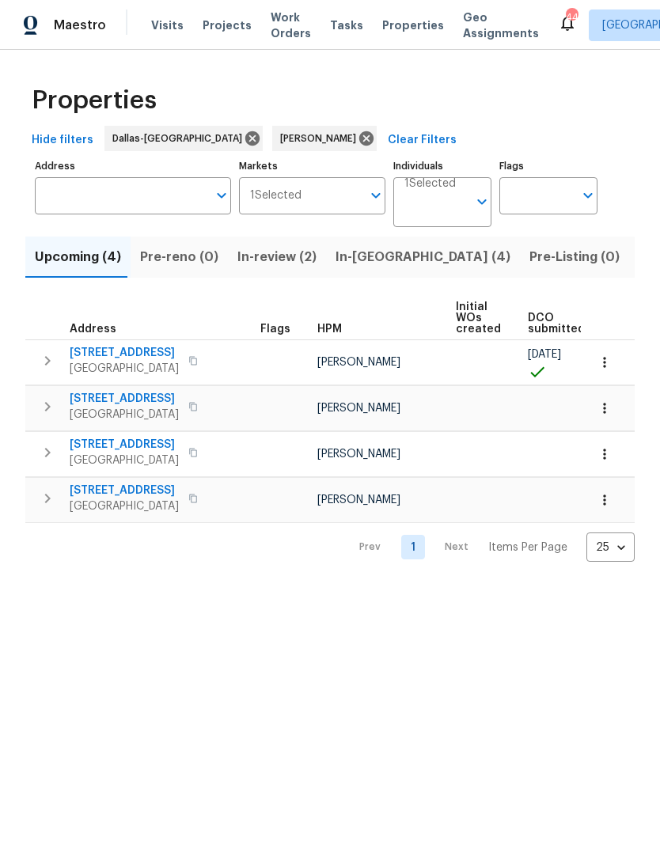
click at [269, 261] on span "In-review (2)" at bounding box center [276, 257] width 79 height 22
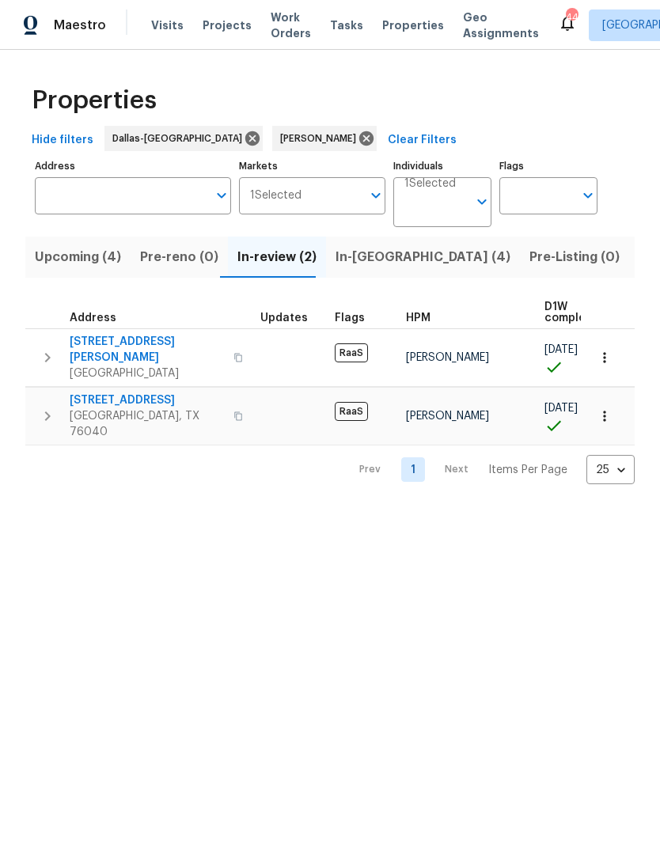
click at [369, 278] on button "In-reno (4)" at bounding box center [423, 257] width 194 height 41
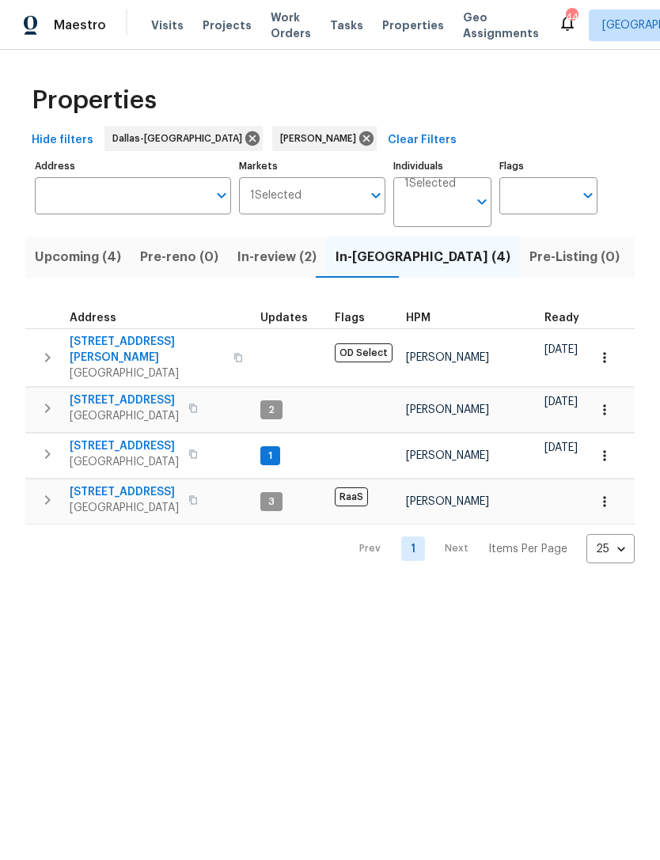
click at [529, 261] on span "Pre-Listing (0)" at bounding box center [574, 257] width 90 height 22
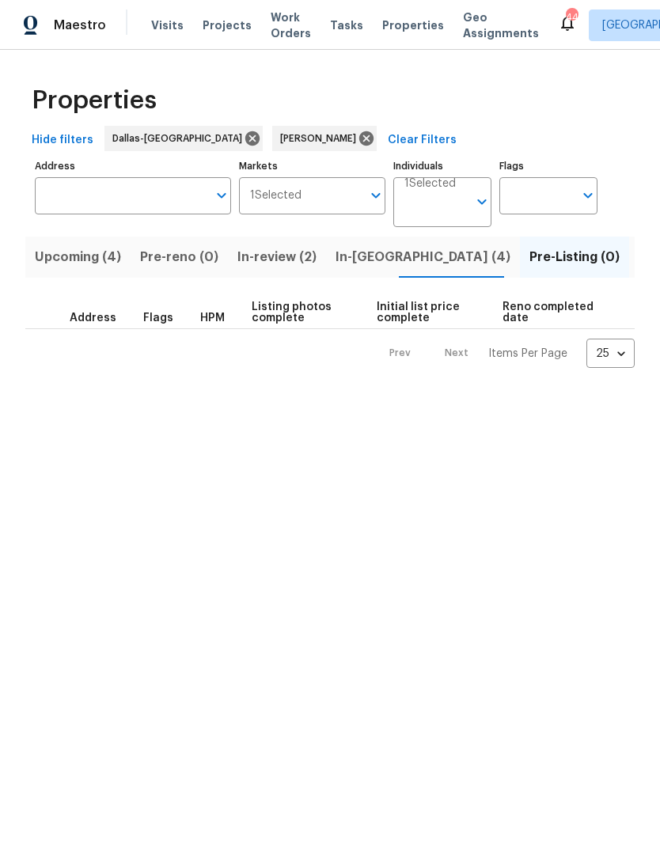
click at [639, 263] on span "Listed (8)" at bounding box center [669, 257] width 60 height 22
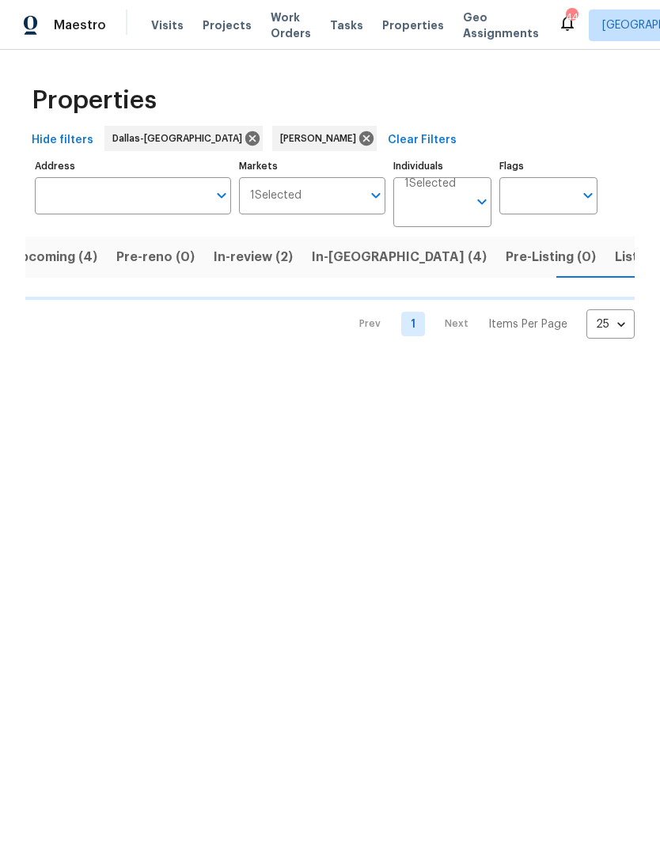
scroll to position [0, 24]
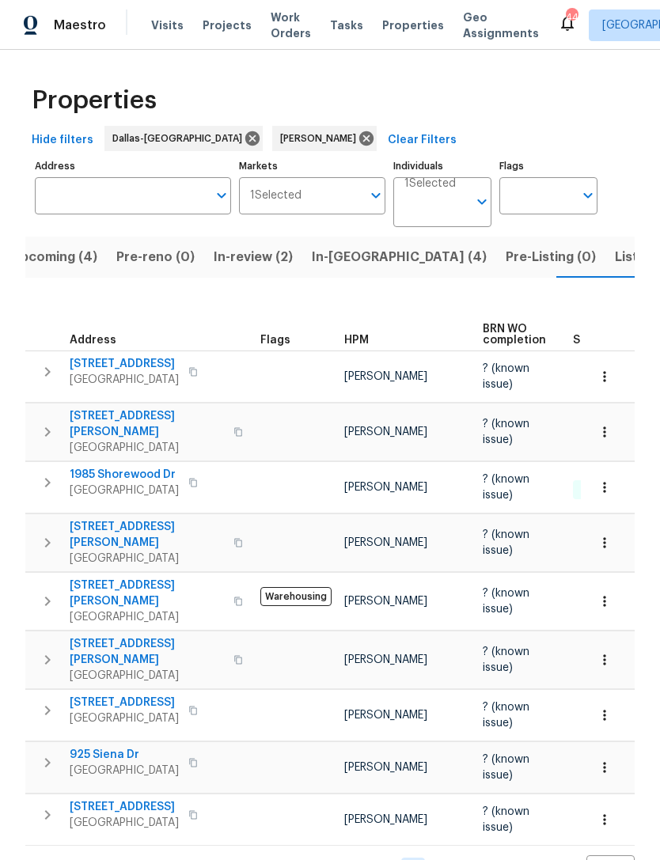
click at [615, 256] on span "Listed (8)" at bounding box center [645, 257] width 60 height 22
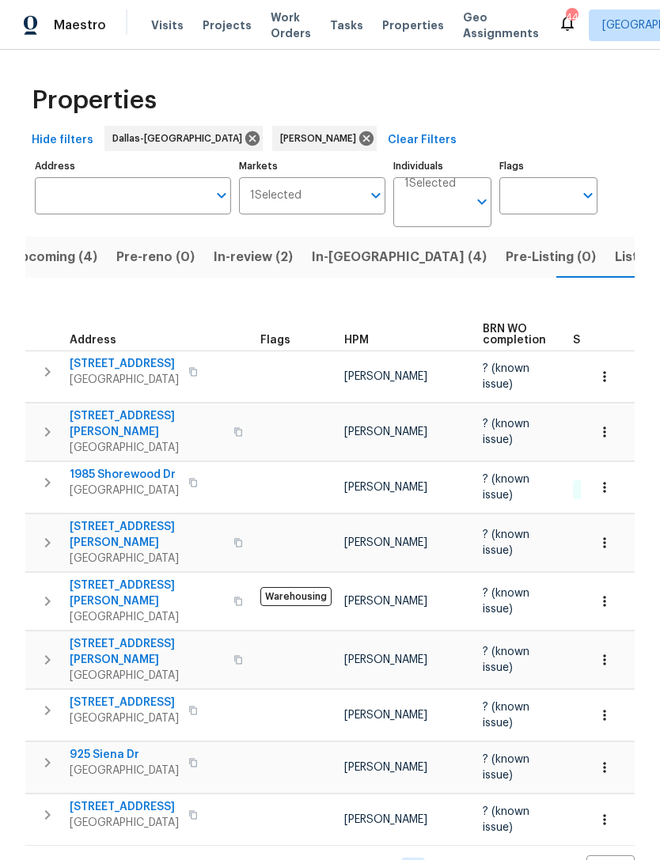
click at [55, 260] on span "Upcoming (4)" at bounding box center [54, 257] width 86 height 22
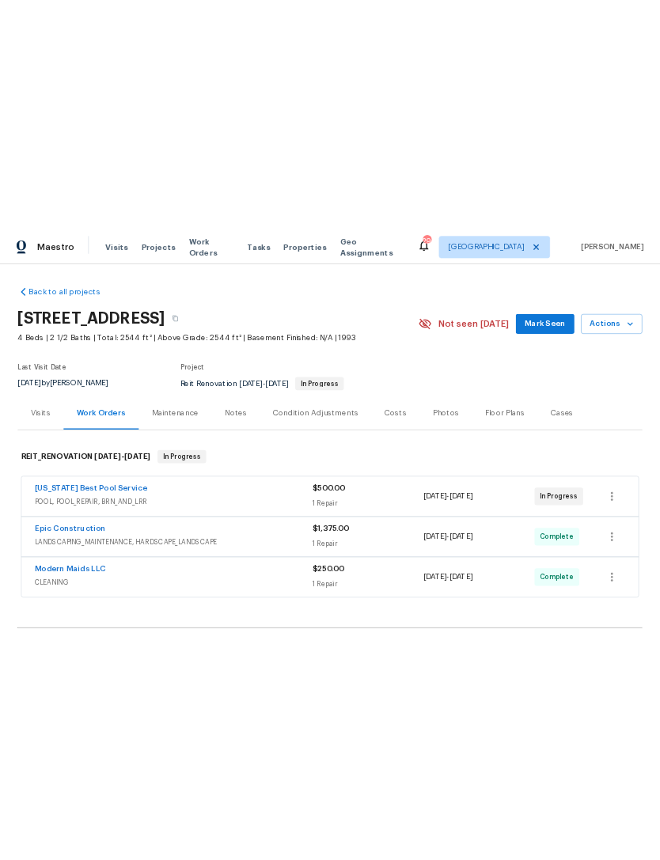
scroll to position [32, 0]
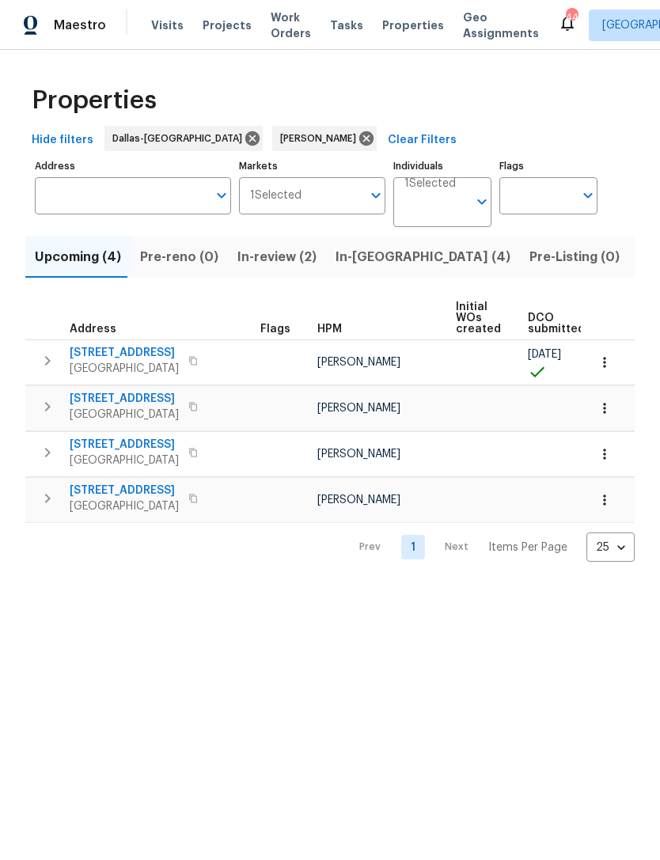
click at [639, 256] on span "Listed (8)" at bounding box center [669, 257] width 60 height 22
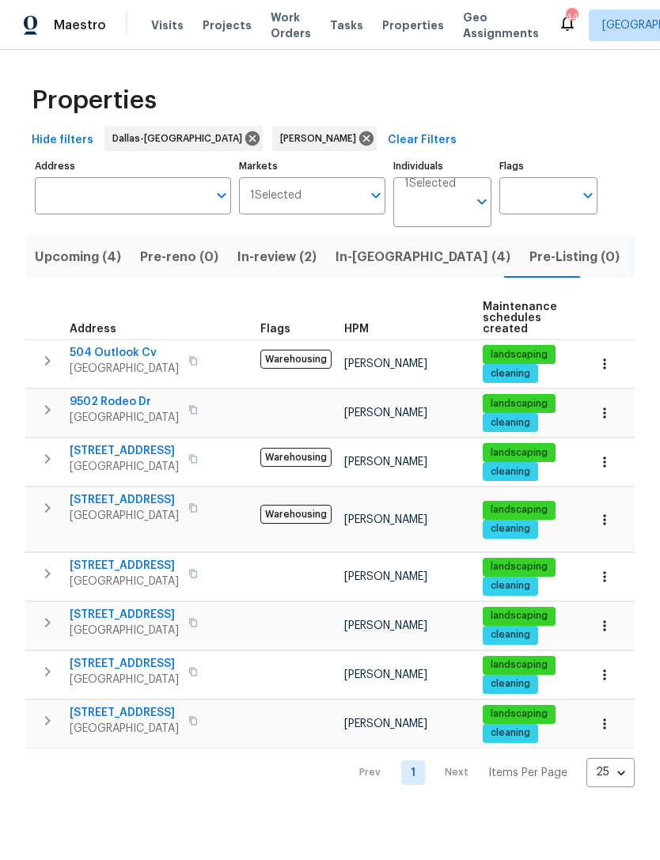
click at [103, 353] on span "504 Outlook Cv" at bounding box center [124, 353] width 109 height 16
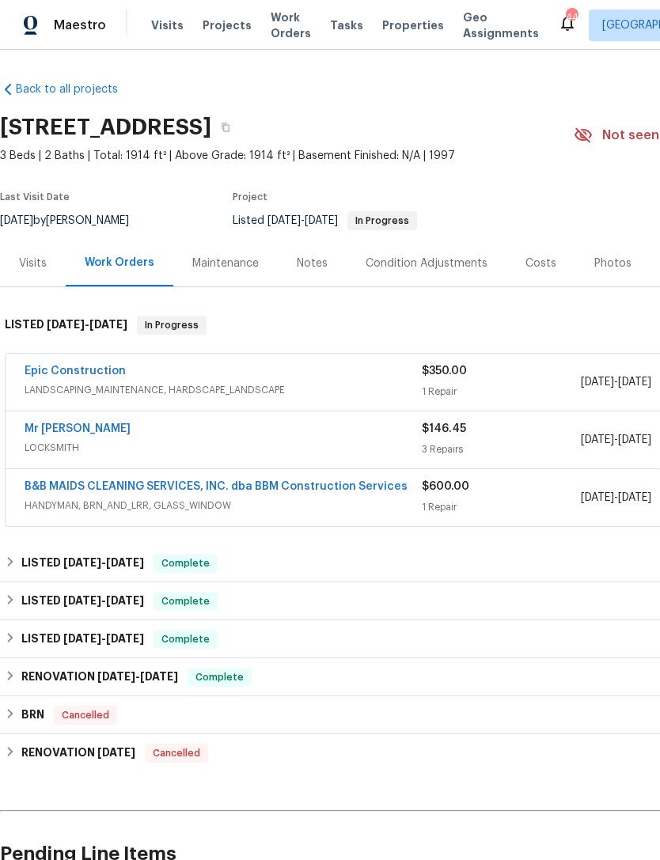
click at [616, 262] on div "Photos" at bounding box center [612, 264] width 37 height 16
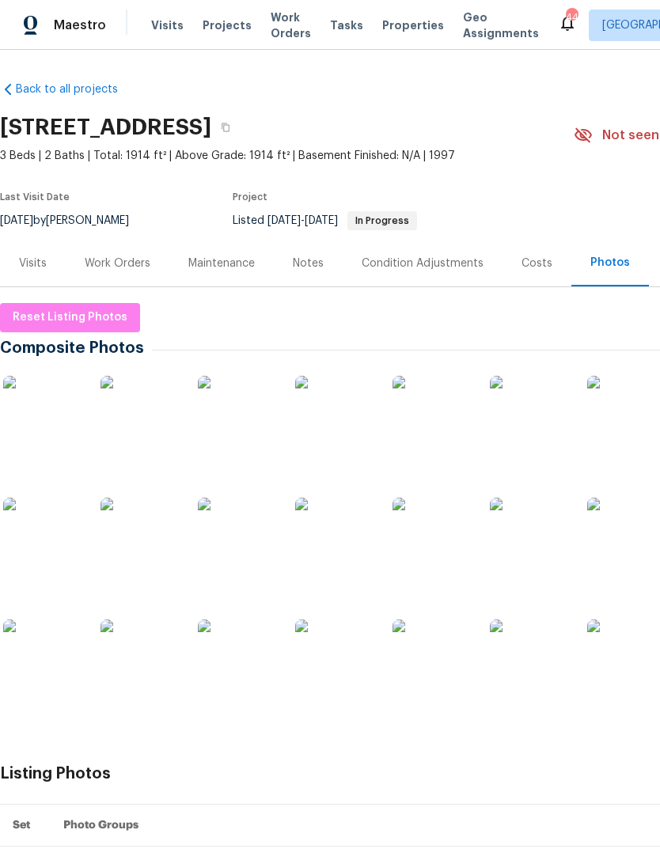
click at [58, 393] on img at bounding box center [42, 415] width 79 height 79
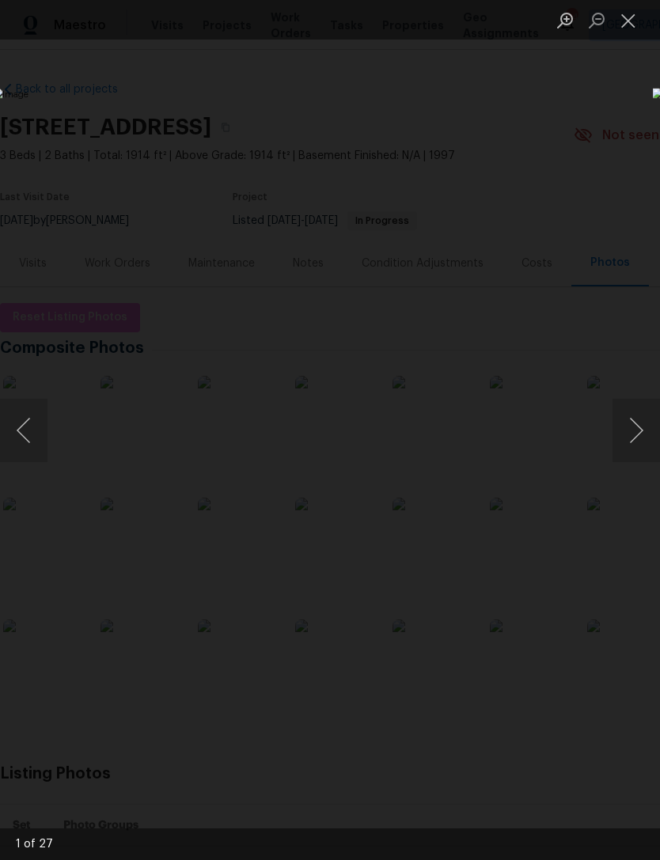
click at [633, 451] on button "Next image" at bounding box center [635, 430] width 47 height 63
click at [633, 448] on button "Next image" at bounding box center [635, 430] width 47 height 63
click at [635, 442] on button "Next image" at bounding box center [635, 430] width 47 height 63
click at [639, 437] on button "Next image" at bounding box center [635, 430] width 47 height 63
click at [637, 442] on button "Next image" at bounding box center [635, 430] width 47 height 63
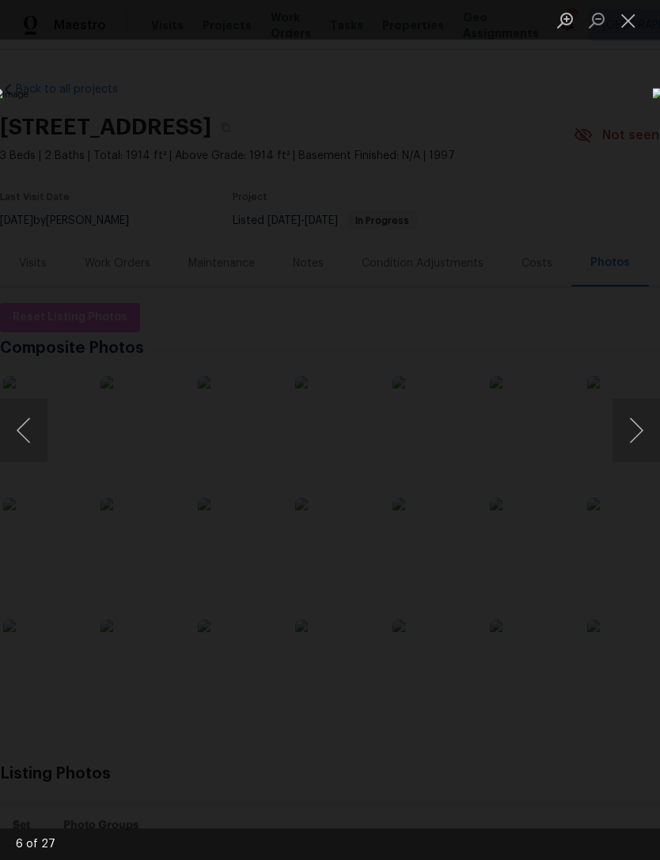
click at [635, 438] on button "Next image" at bounding box center [635, 430] width 47 height 63
click at [638, 430] on button "Next image" at bounding box center [635, 430] width 47 height 63
click at [635, 430] on button "Next image" at bounding box center [635, 430] width 47 height 63
click at [633, 434] on button "Next image" at bounding box center [635, 430] width 47 height 63
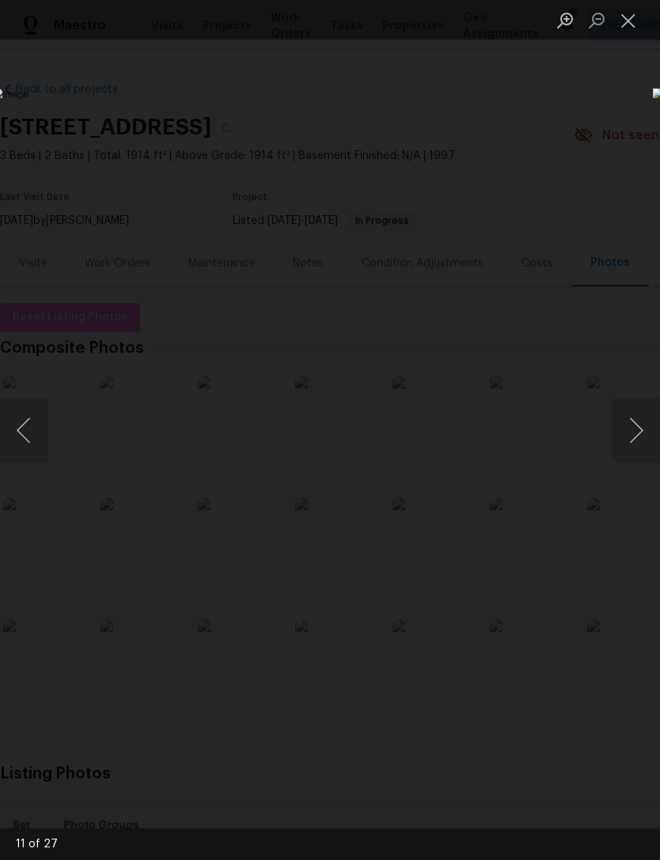
click at [635, 434] on button "Next image" at bounding box center [635, 430] width 47 height 63
click at [638, 422] on button "Next image" at bounding box center [635, 430] width 47 height 63
click at [637, 423] on button "Next image" at bounding box center [635, 430] width 47 height 63
click at [637, 425] on button "Next image" at bounding box center [635, 430] width 47 height 63
click at [637, 424] on button "Next image" at bounding box center [635, 430] width 47 height 63
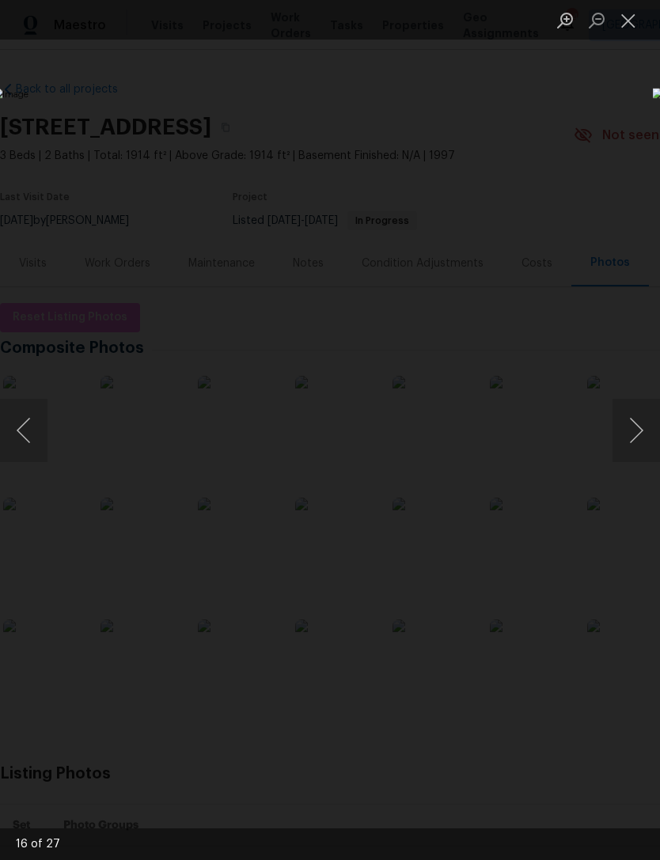
click at [635, 427] on button "Next image" at bounding box center [635, 430] width 47 height 63
click at [635, 424] on button "Next image" at bounding box center [635, 430] width 47 height 63
click at [637, 425] on button "Next image" at bounding box center [635, 430] width 47 height 63
click at [632, 430] on button "Next image" at bounding box center [635, 430] width 47 height 63
click at [634, 429] on button "Next image" at bounding box center [635, 430] width 47 height 63
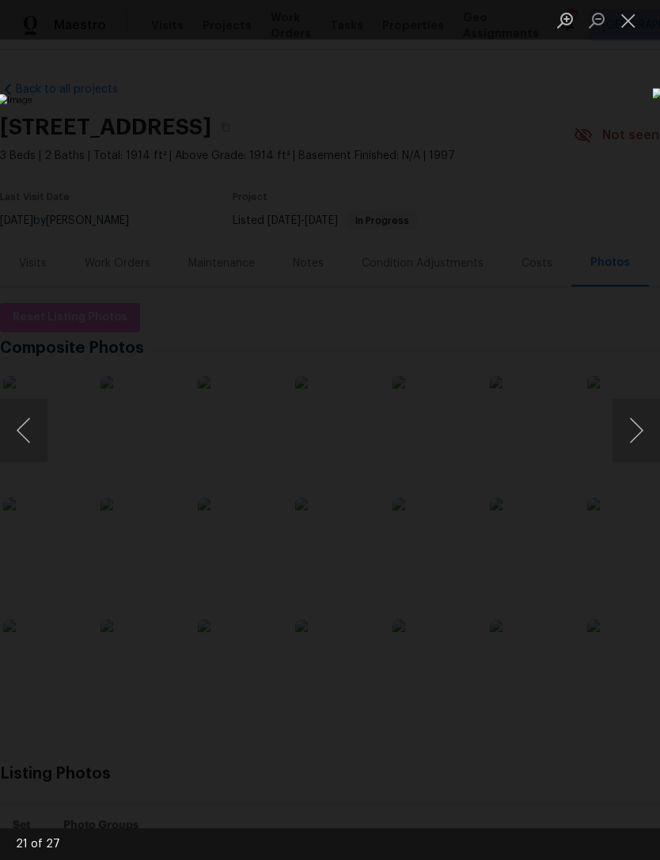
click at [633, 427] on button "Next image" at bounding box center [635, 430] width 47 height 63
click at [632, 427] on button "Next image" at bounding box center [635, 430] width 47 height 63
click at [631, 426] on button "Next image" at bounding box center [635, 430] width 47 height 63
click at [631, 427] on button "Next image" at bounding box center [635, 430] width 47 height 63
click at [624, 431] on button "Next image" at bounding box center [635, 430] width 47 height 63
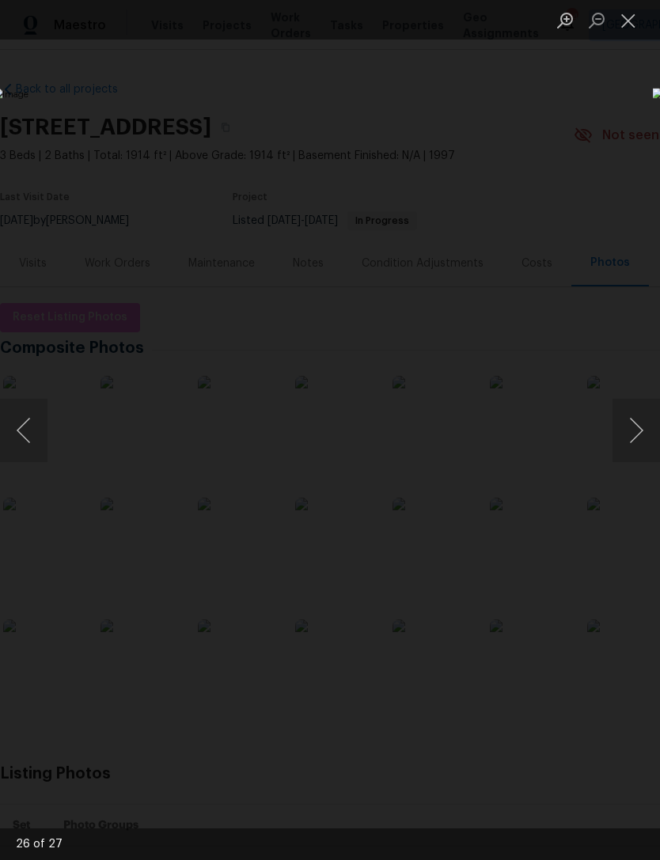
click at [628, 428] on button "Next image" at bounding box center [635, 430] width 47 height 63
click at [627, 423] on button "Next image" at bounding box center [635, 430] width 47 height 63
click at [629, 421] on button "Next image" at bounding box center [635, 430] width 47 height 63
click at [628, 423] on button "Next image" at bounding box center [635, 430] width 47 height 63
click at [625, 423] on button "Next image" at bounding box center [635, 430] width 47 height 63
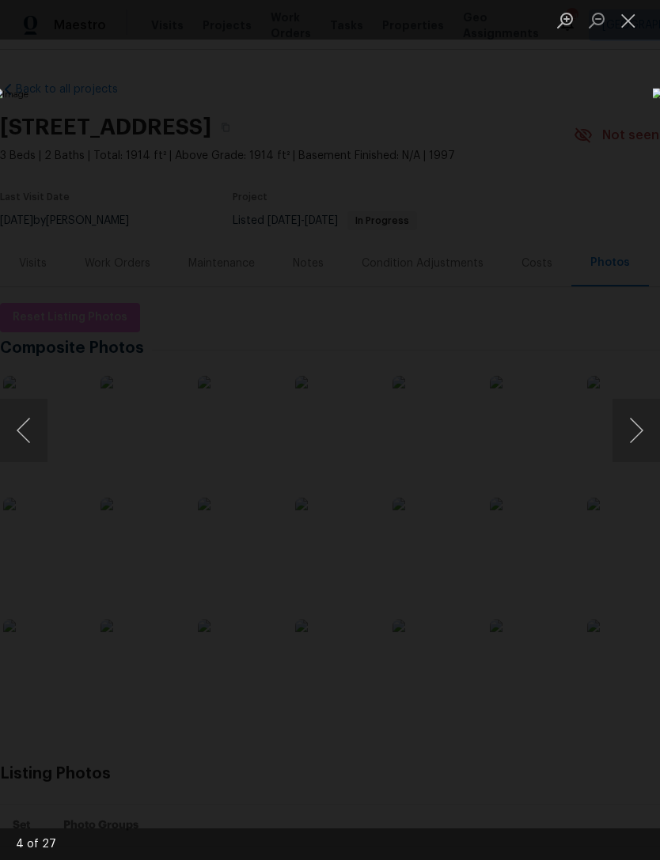
click at [624, 421] on button "Next image" at bounding box center [635, 430] width 47 height 63
click at [636, 28] on button "Close lightbox" at bounding box center [628, 20] width 32 height 28
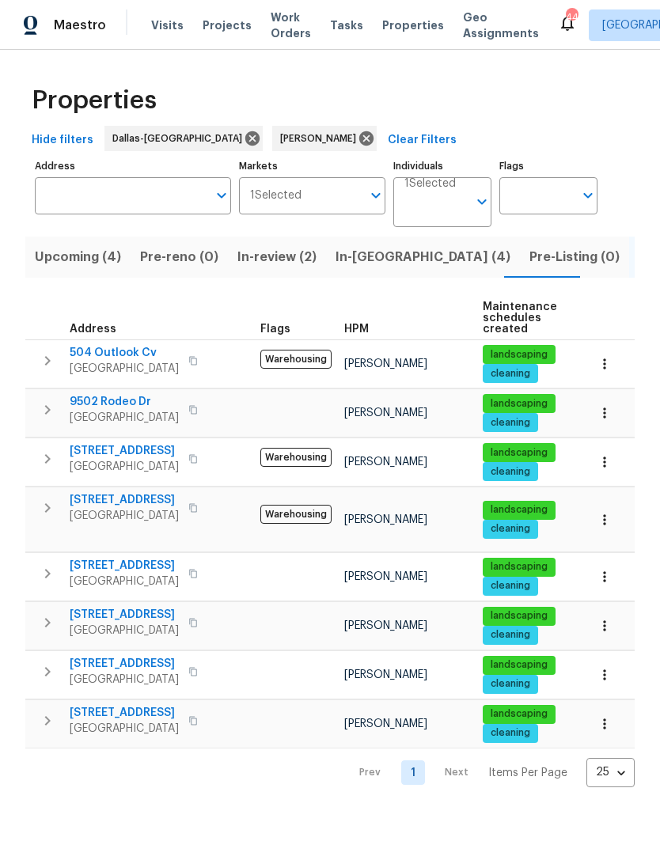
click at [127, 658] on span "[STREET_ADDRESS]" at bounding box center [124, 664] width 109 height 16
click at [353, 254] on span "In-[GEOGRAPHIC_DATA] (4)" at bounding box center [423, 257] width 175 height 22
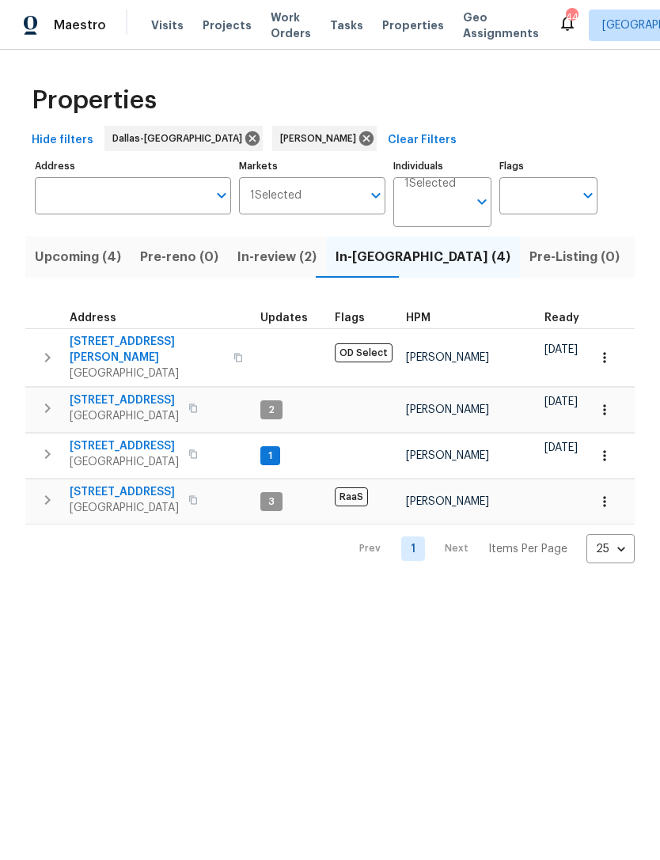
click at [639, 264] on span "Listed (8)" at bounding box center [669, 257] width 60 height 22
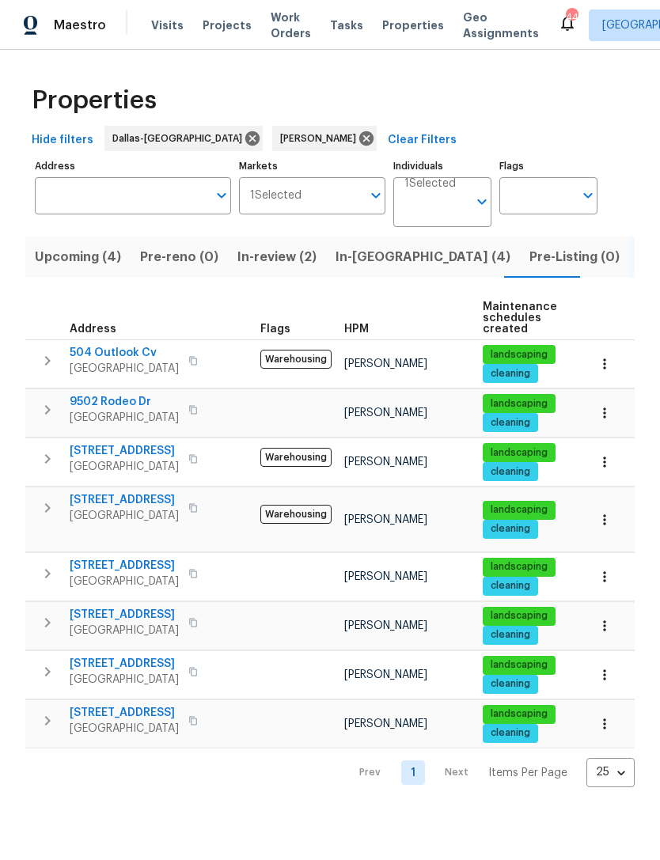
click at [372, 267] on span "In-reno (4)" at bounding box center [423, 257] width 175 height 22
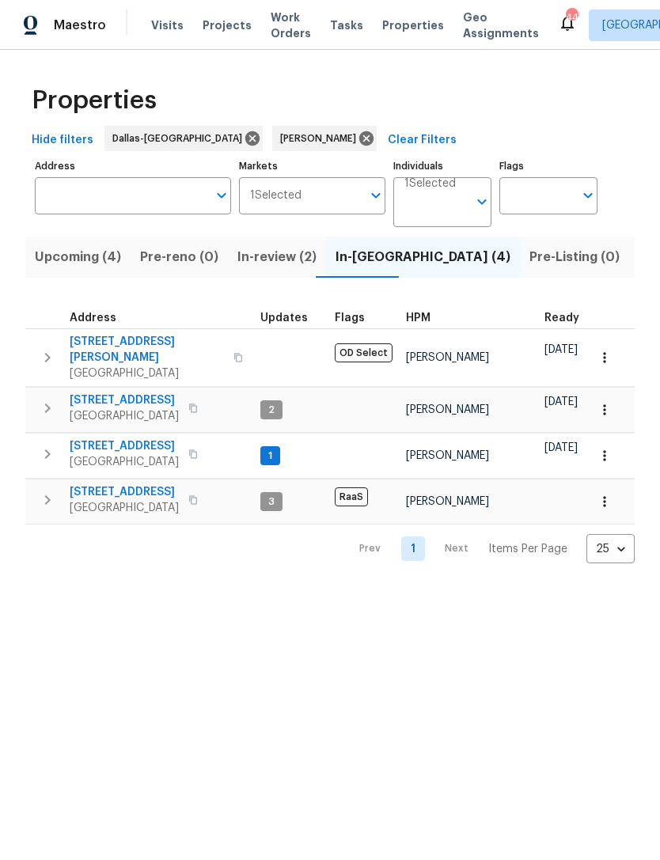
click at [639, 265] on span "Listed (8)" at bounding box center [669, 257] width 60 height 22
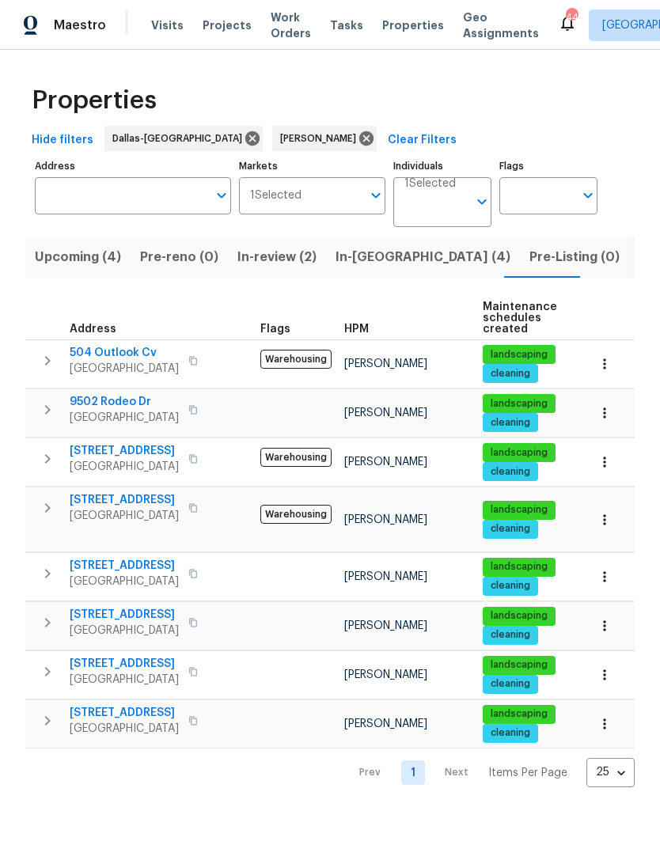
click at [129, 705] on span "720 Tanglewood Dr" at bounding box center [124, 713] width 109 height 16
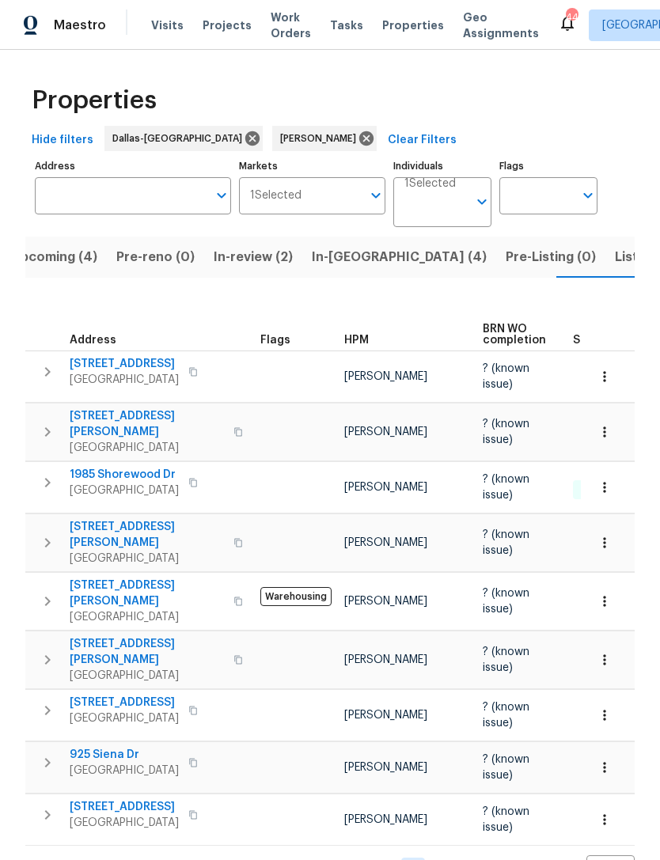
scroll to position [32, 0]
click at [615, 246] on span "Listed (8)" at bounding box center [645, 257] width 60 height 22
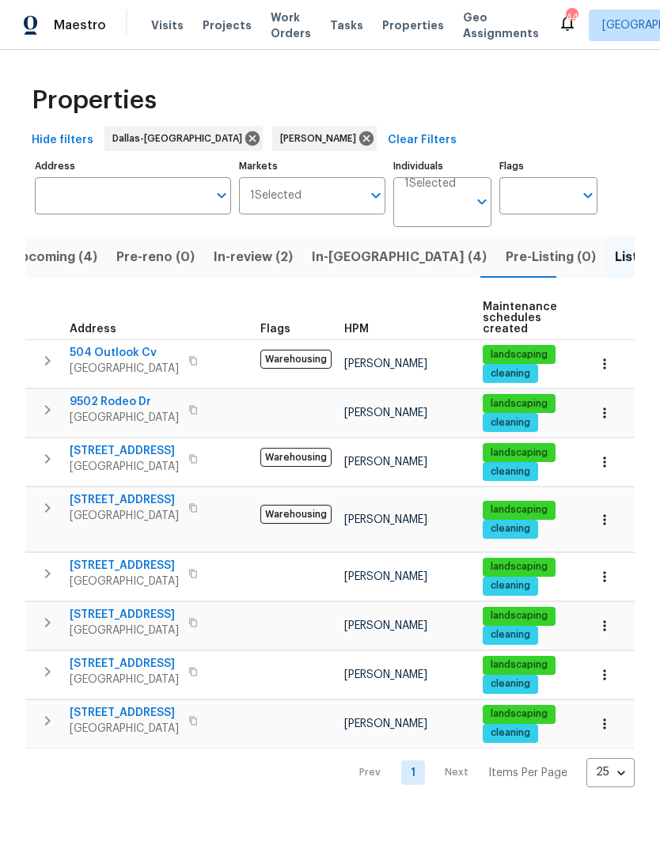
click at [93, 397] on span "9502 Rodeo Dr" at bounding box center [124, 402] width 109 height 16
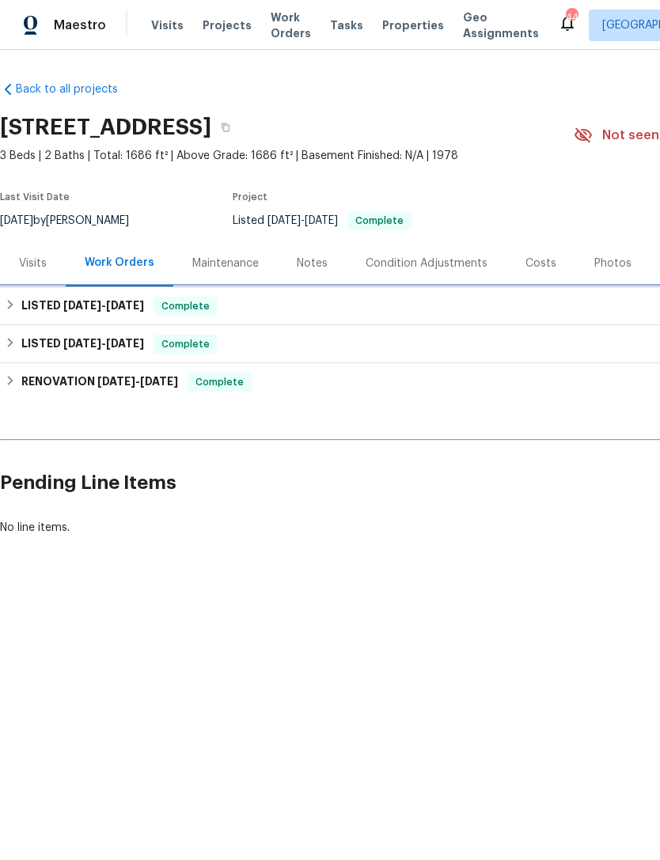
click at [63, 306] on span "[DATE]" at bounding box center [82, 305] width 38 height 11
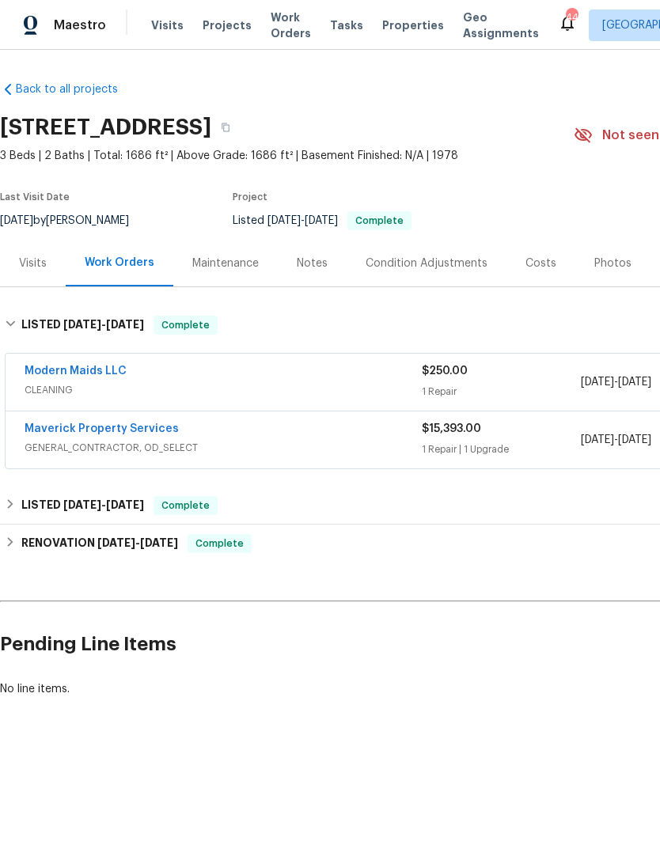
click at [604, 269] on div "Photos" at bounding box center [612, 264] width 37 height 16
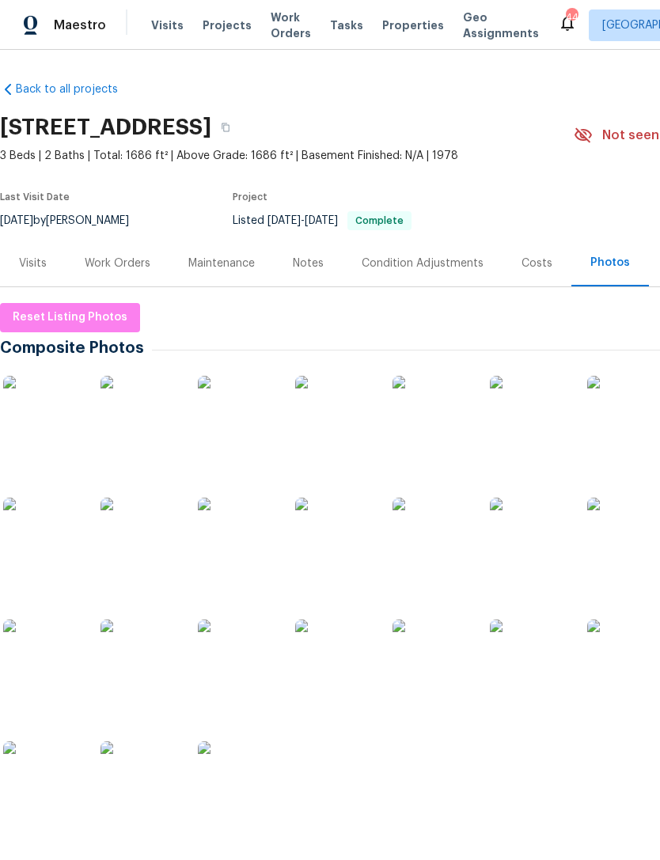
click at [41, 423] on img at bounding box center [42, 415] width 79 height 79
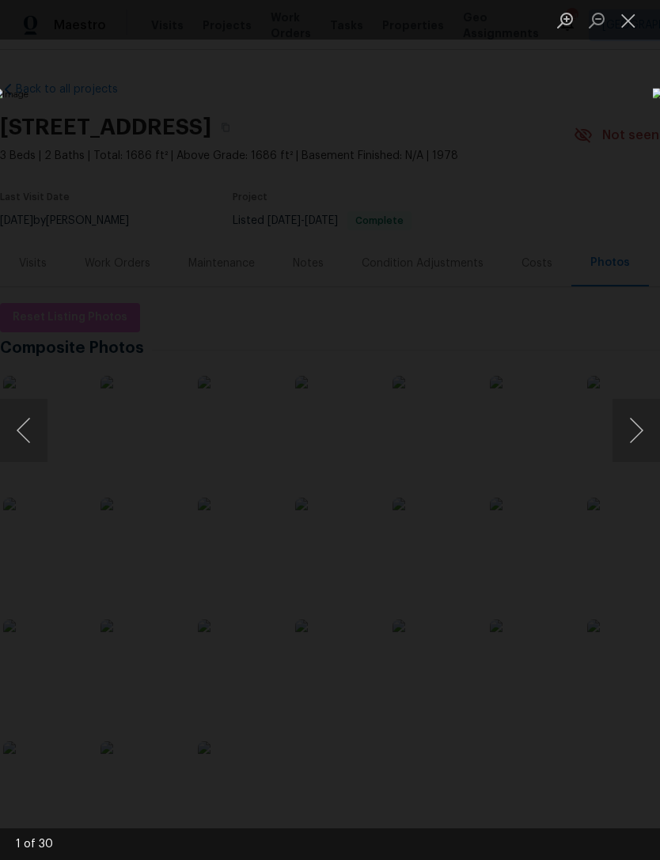
click at [627, 430] on button "Next image" at bounding box center [635, 430] width 47 height 63
click at [631, 427] on button "Next image" at bounding box center [635, 430] width 47 height 63
click at [624, 429] on button "Next image" at bounding box center [635, 430] width 47 height 63
click at [628, 427] on button "Next image" at bounding box center [635, 430] width 47 height 63
click at [617, 430] on button "Next image" at bounding box center [635, 430] width 47 height 63
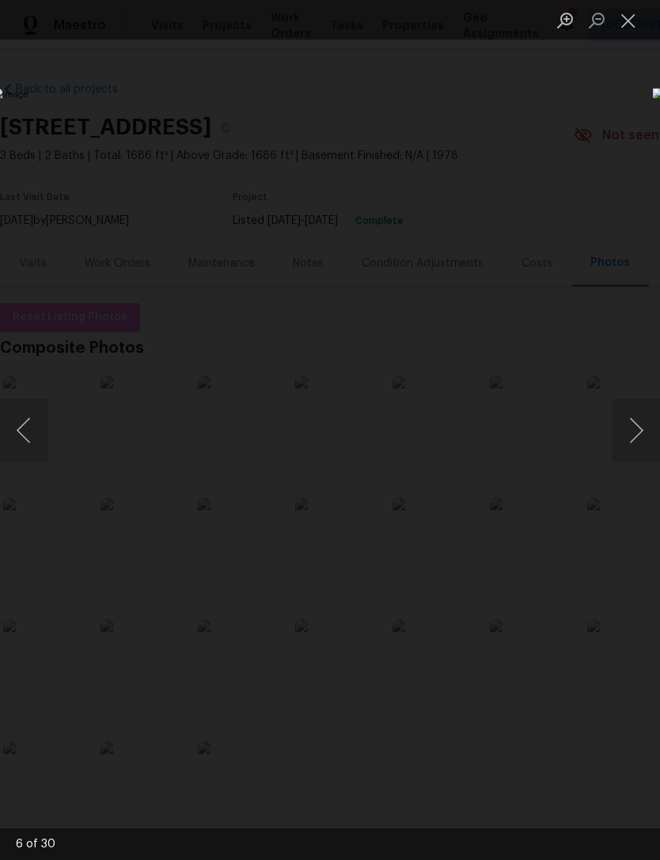
click at [624, 427] on button "Next image" at bounding box center [635, 430] width 47 height 63
click at [623, 428] on button "Next image" at bounding box center [635, 430] width 47 height 63
click at [626, 425] on button "Next image" at bounding box center [635, 430] width 47 height 63
click at [623, 427] on button "Next image" at bounding box center [635, 430] width 47 height 63
click at [628, 425] on button "Next image" at bounding box center [635, 430] width 47 height 63
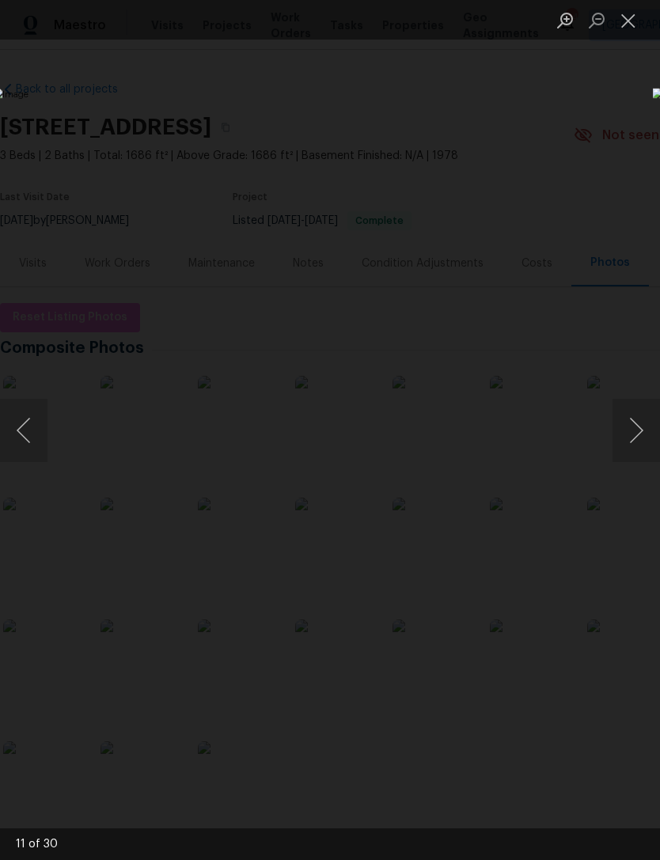
click at [624, 426] on button "Next image" at bounding box center [635, 430] width 47 height 63
click at [633, 423] on button "Next image" at bounding box center [635, 430] width 47 height 63
click at [628, 424] on button "Next image" at bounding box center [635, 430] width 47 height 63
click at [632, 423] on button "Next image" at bounding box center [635, 430] width 47 height 63
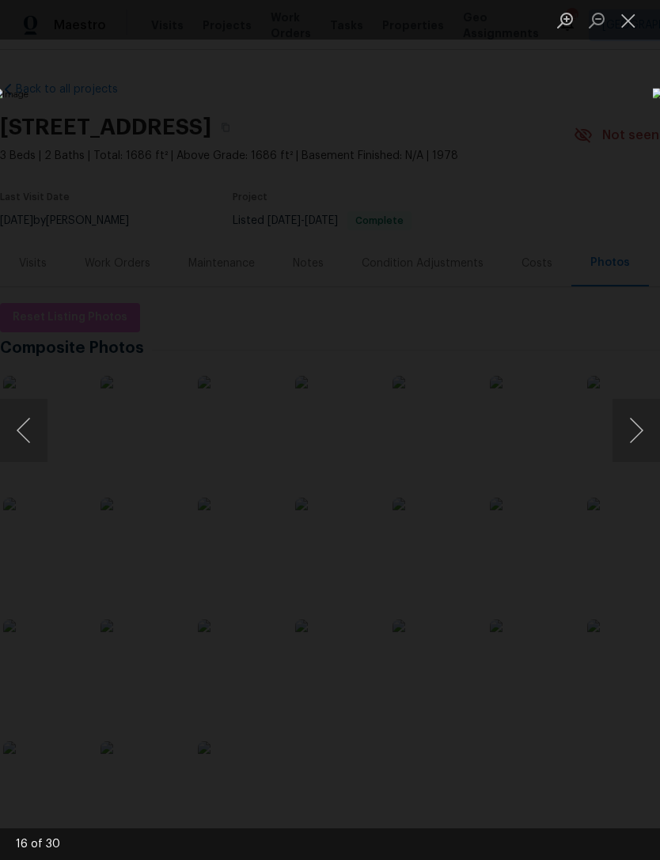
click at [637, 422] on button "Next image" at bounding box center [635, 430] width 47 height 63
click at [627, 425] on button "Next image" at bounding box center [635, 430] width 47 height 63
click at [628, 425] on button "Next image" at bounding box center [635, 430] width 47 height 63
click at [634, 423] on button "Next image" at bounding box center [635, 430] width 47 height 63
click at [635, 423] on button "Next image" at bounding box center [635, 430] width 47 height 63
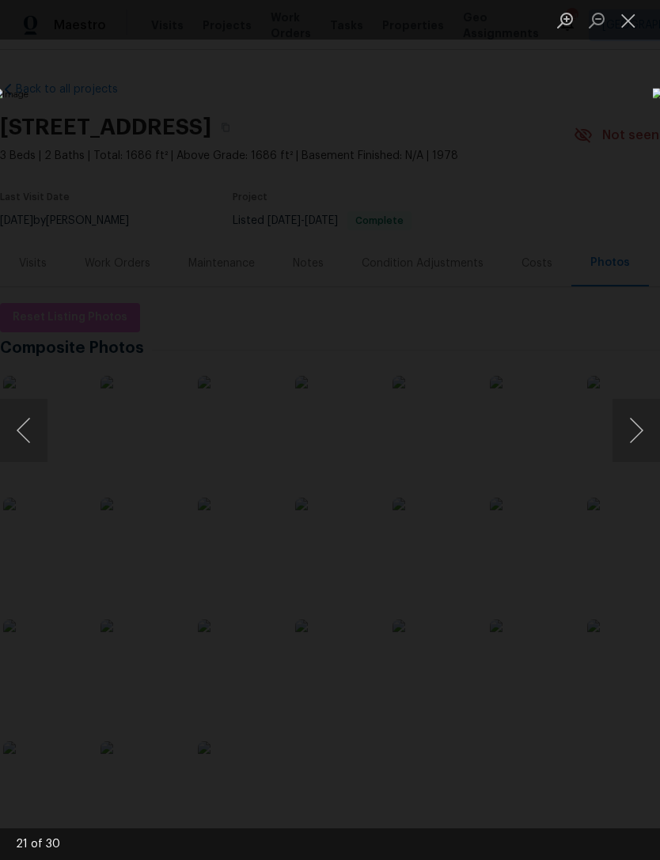
click at [623, 426] on button "Next image" at bounding box center [635, 430] width 47 height 63
click at [624, 426] on button "Next image" at bounding box center [635, 430] width 47 height 63
click at [629, 425] on button "Next image" at bounding box center [635, 430] width 47 height 63
click at [635, 423] on button "Next image" at bounding box center [635, 430] width 47 height 63
click at [634, 423] on button "Next image" at bounding box center [635, 430] width 47 height 63
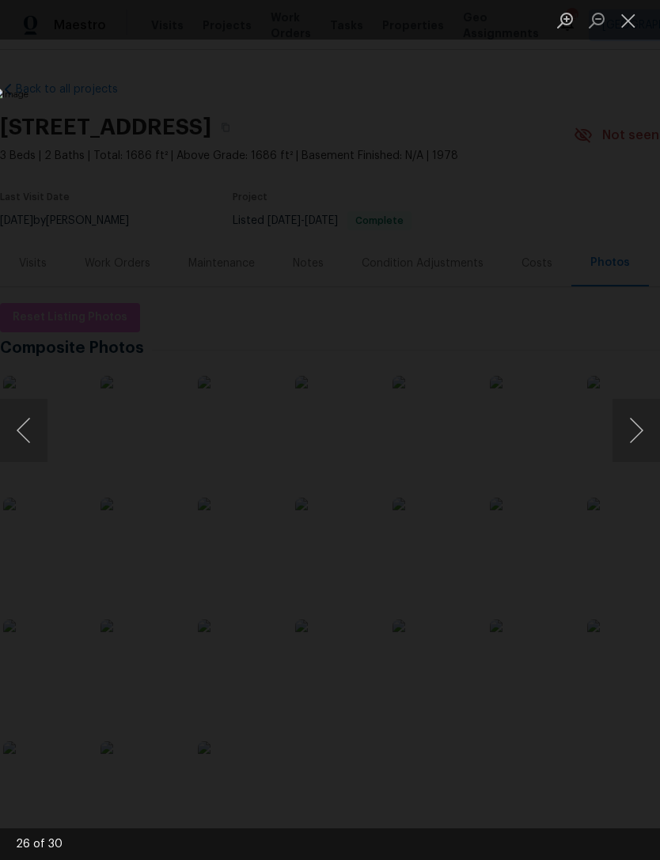
click at [634, 423] on button "Next image" at bounding box center [635, 430] width 47 height 63
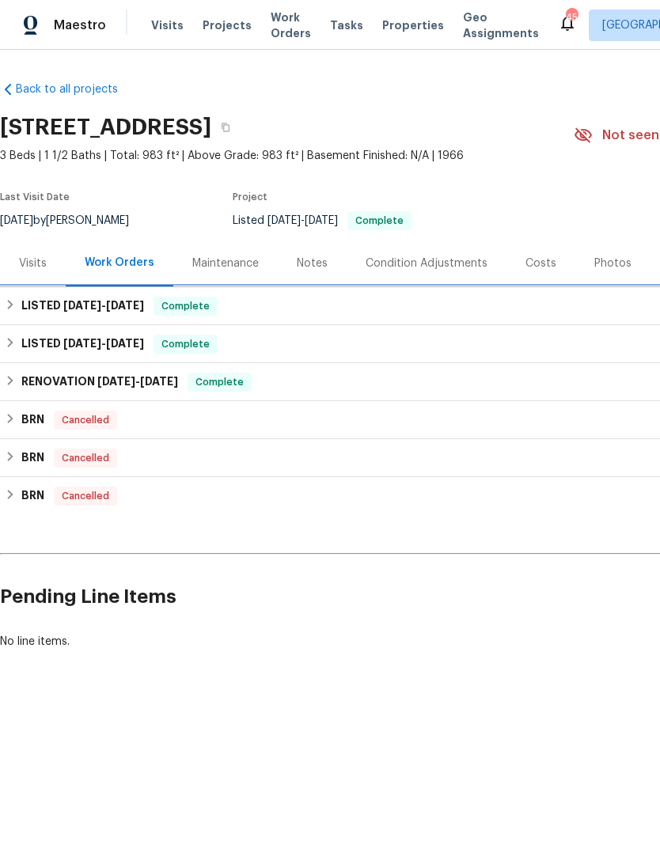
click at [63, 306] on span "7/31/25" at bounding box center [82, 305] width 38 height 11
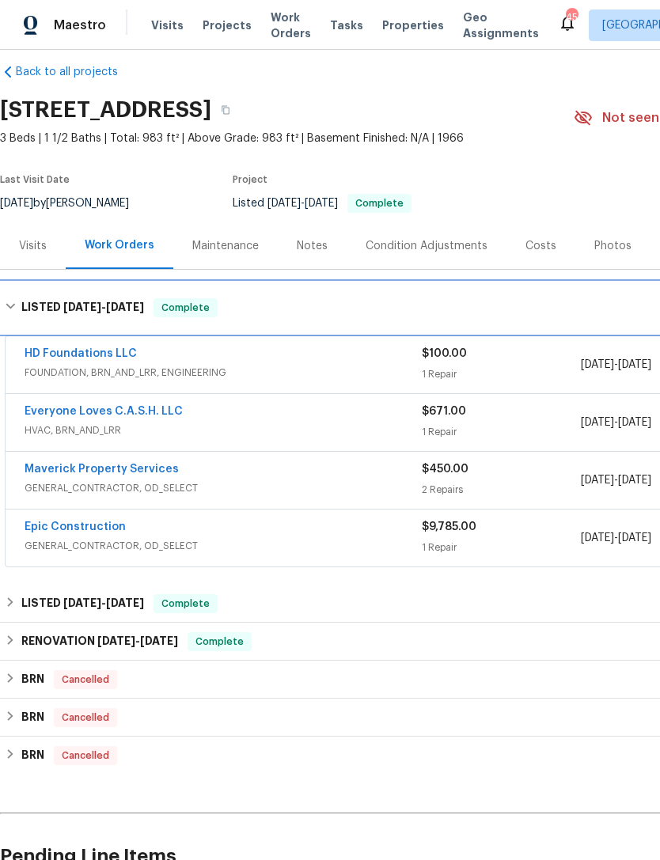
scroll to position [17, 0]
click at [51, 307] on h6 "LISTED 7/31/25 - 9/11/25" at bounding box center [82, 307] width 123 height 19
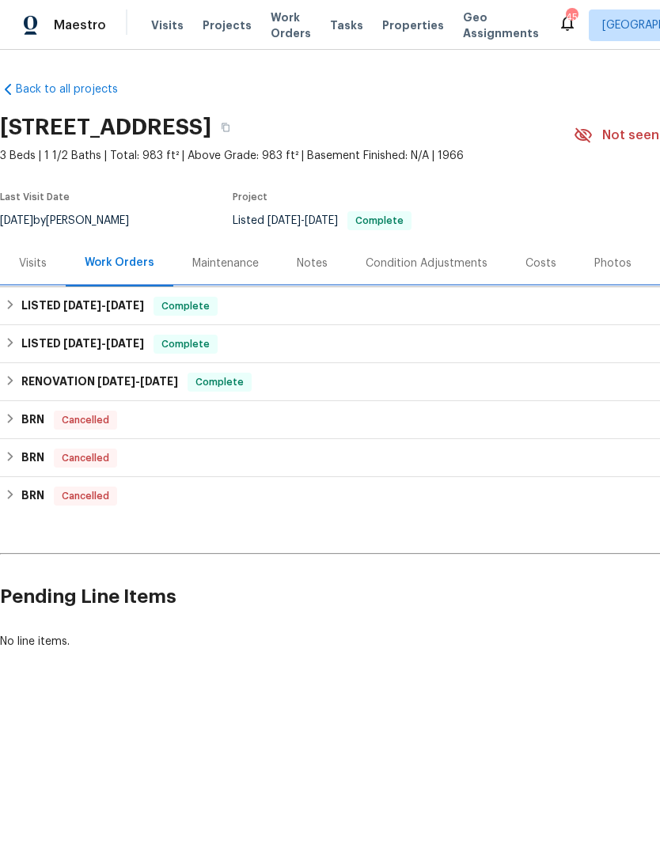
scroll to position [0, 0]
click at [46, 303] on h6 "LISTED 7/31/25 - 9/11/25" at bounding box center [82, 306] width 123 height 19
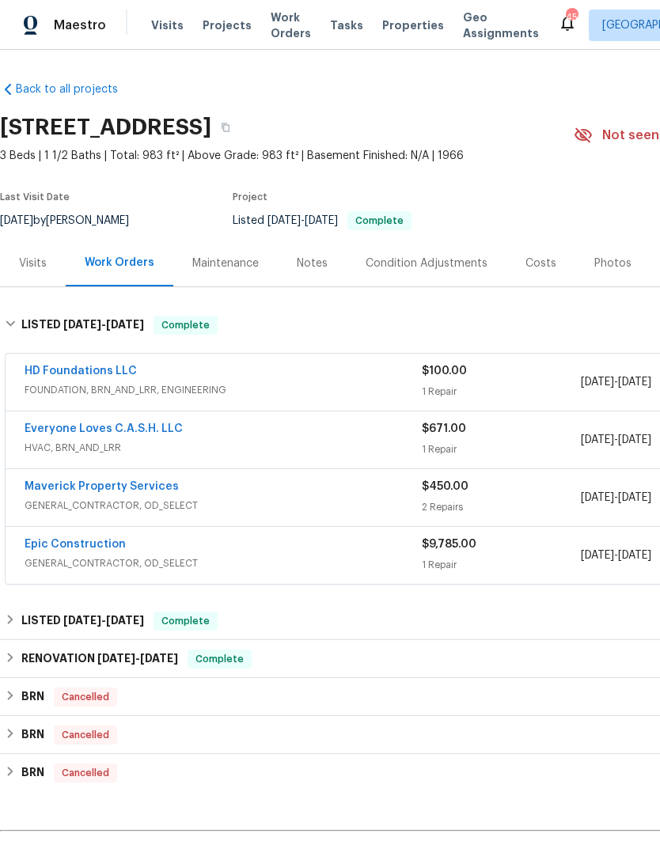
click at [88, 427] on link "Everyone Loves C.A.S.H. LLC" at bounding box center [104, 428] width 158 height 11
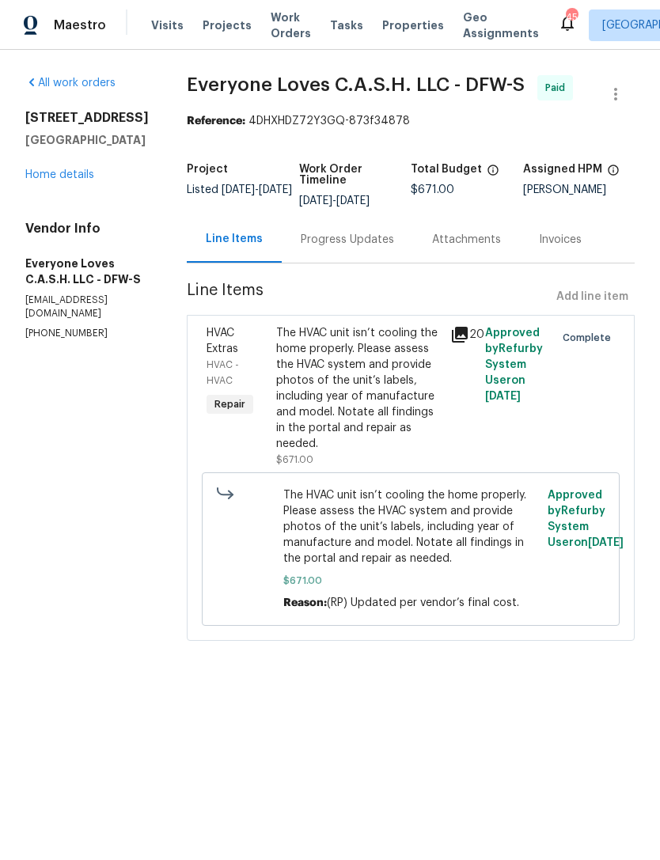
click at [40, 177] on link "Home details" at bounding box center [59, 174] width 69 height 11
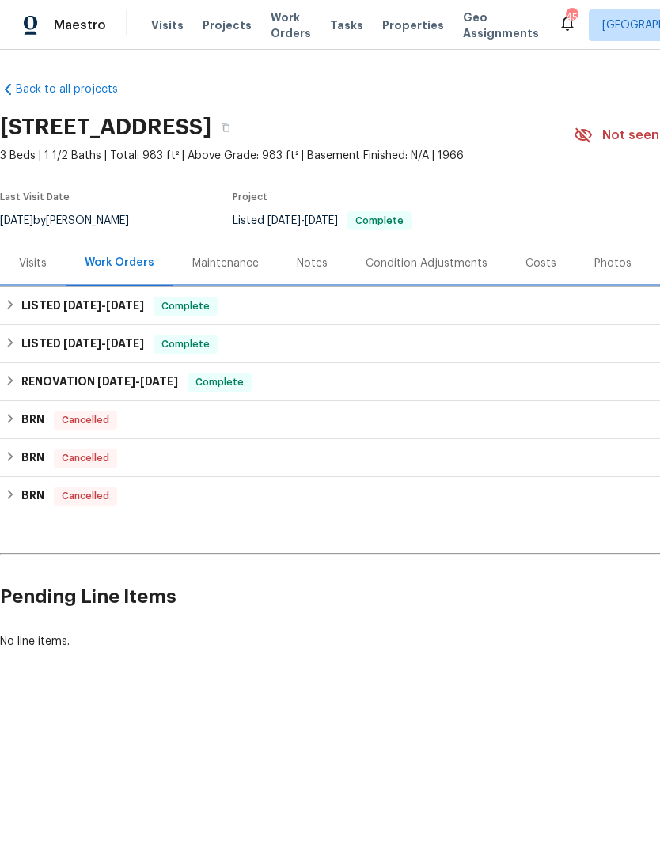
click at [99, 313] on h6 "LISTED 7/31/25 - 9/11/25" at bounding box center [82, 306] width 123 height 19
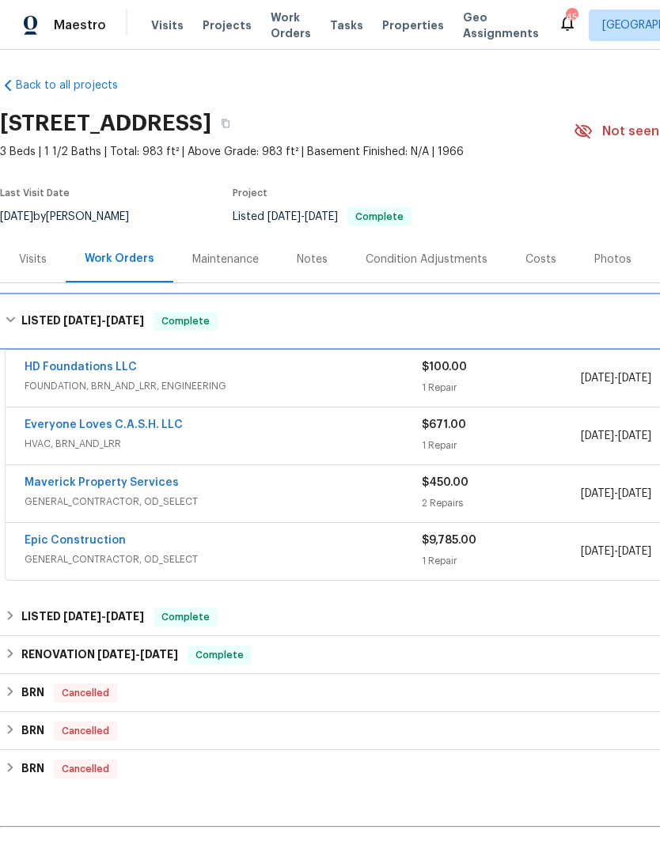
scroll to position [4, 0]
click at [45, 318] on h6 "LISTED 7/31/25 - 9/11/25" at bounding box center [82, 321] width 123 height 19
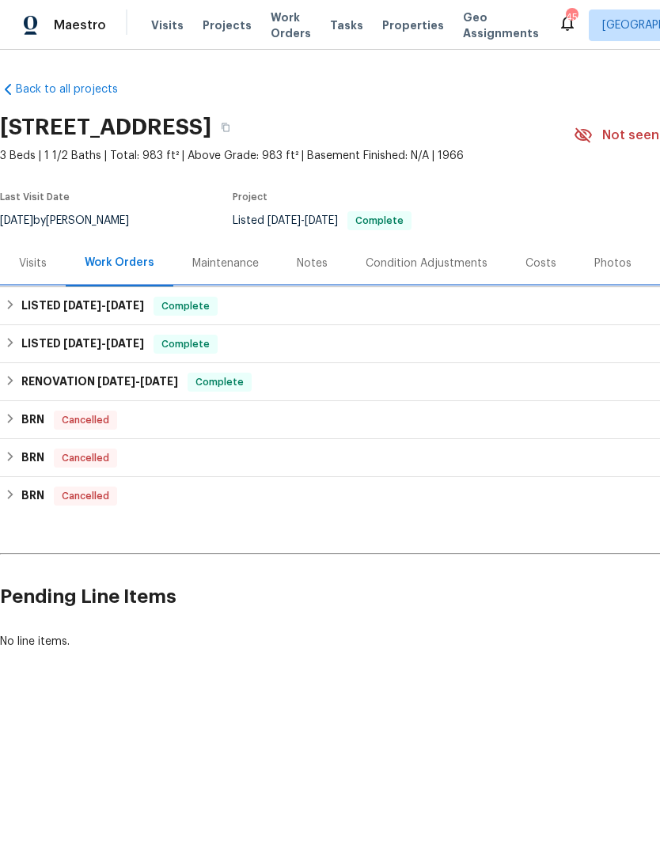
scroll to position [0, 0]
click at [609, 263] on div "Photos" at bounding box center [612, 264] width 37 height 16
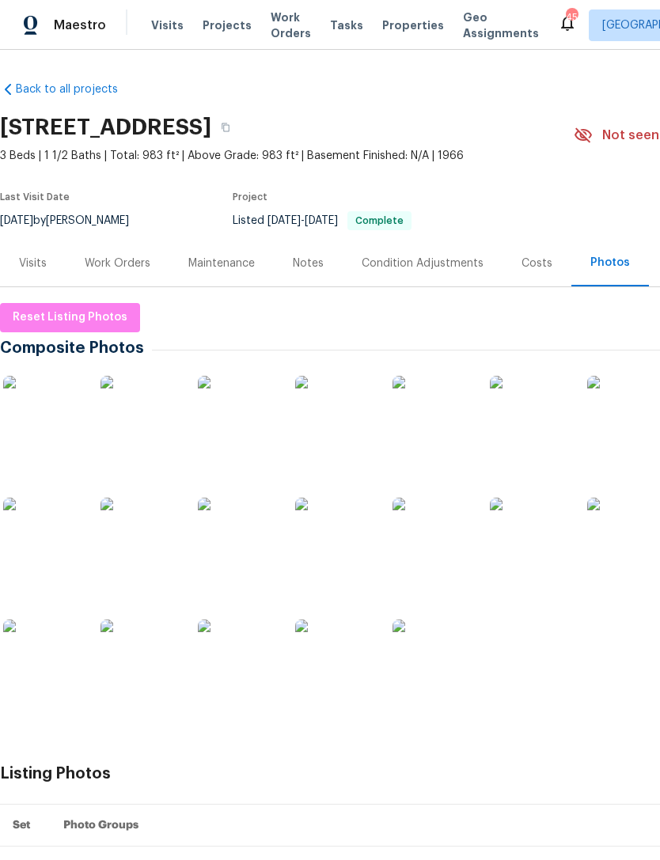
click at [447, 550] on img at bounding box center [431, 537] width 79 height 79
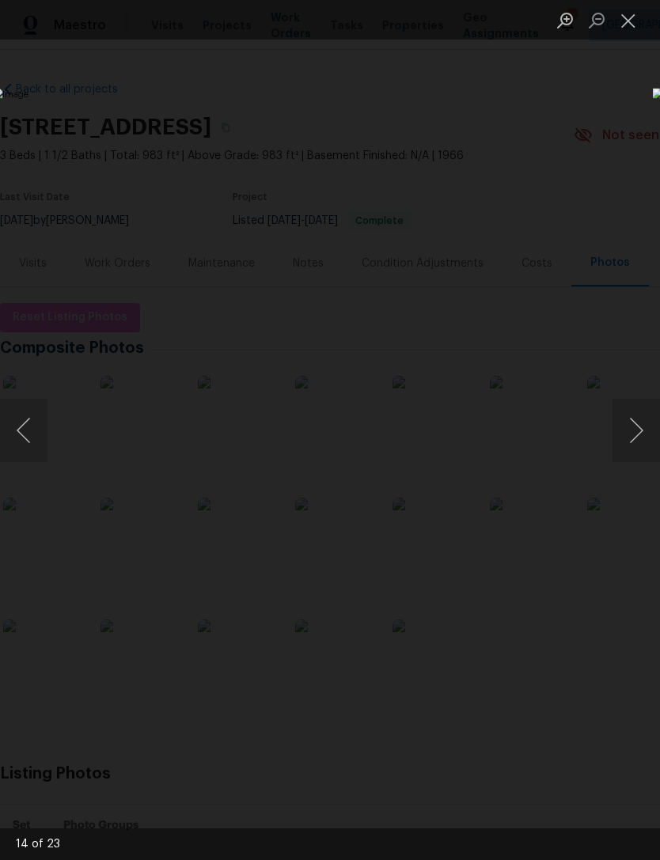
click at [643, 430] on button "Next image" at bounding box center [635, 430] width 47 height 63
click at [629, 442] on button "Next image" at bounding box center [635, 430] width 47 height 63
click at [630, 440] on button "Next image" at bounding box center [635, 430] width 47 height 63
click at [628, 434] on button "Next image" at bounding box center [635, 430] width 47 height 63
click at [635, 430] on button "Next image" at bounding box center [635, 430] width 47 height 63
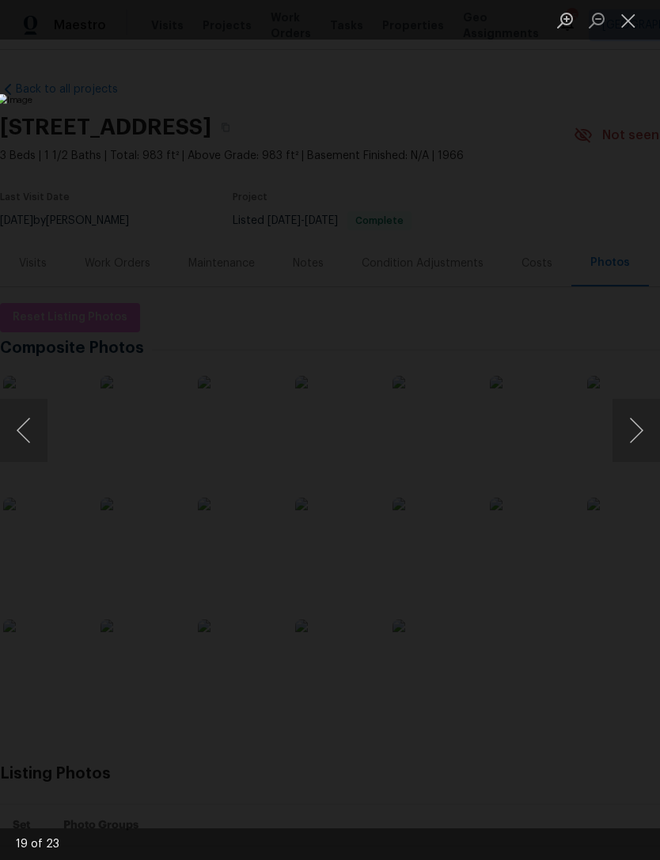
click at [637, 429] on button "Next image" at bounding box center [635, 430] width 47 height 63
click at [631, 431] on button "Next image" at bounding box center [635, 430] width 47 height 63
click at [634, 430] on button "Next image" at bounding box center [635, 430] width 47 height 63
click at [632, 430] on button "Next image" at bounding box center [635, 430] width 47 height 63
click at [631, 432] on button "Next image" at bounding box center [635, 430] width 47 height 63
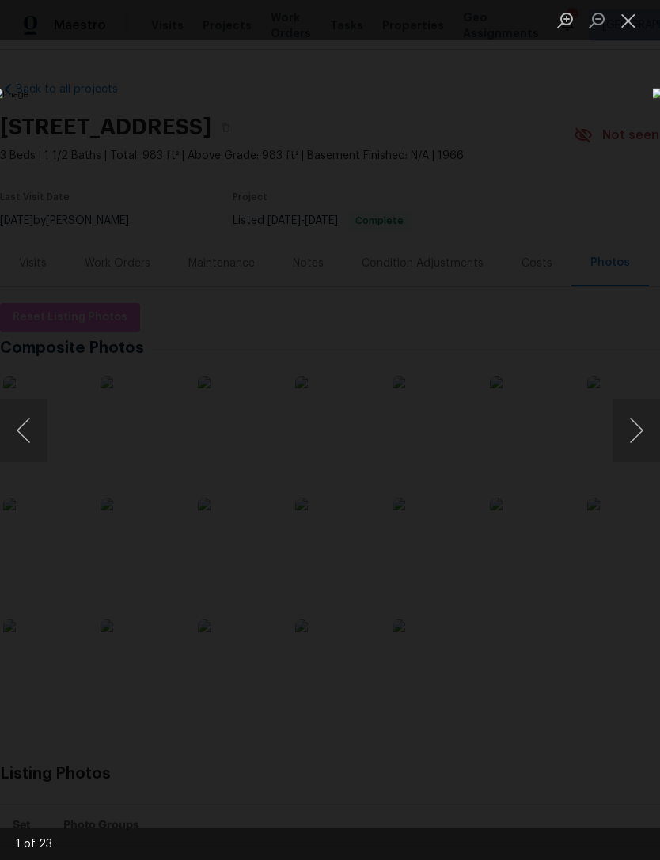
click at [628, 432] on button "Next image" at bounding box center [635, 430] width 47 height 63
click at [29, 431] on button "Previous image" at bounding box center [23, 430] width 47 height 63
click at [35, 435] on button "Previous image" at bounding box center [23, 430] width 47 height 63
click at [634, 433] on button "Next image" at bounding box center [635, 430] width 47 height 63
click at [635, 433] on button "Next image" at bounding box center [635, 430] width 47 height 63
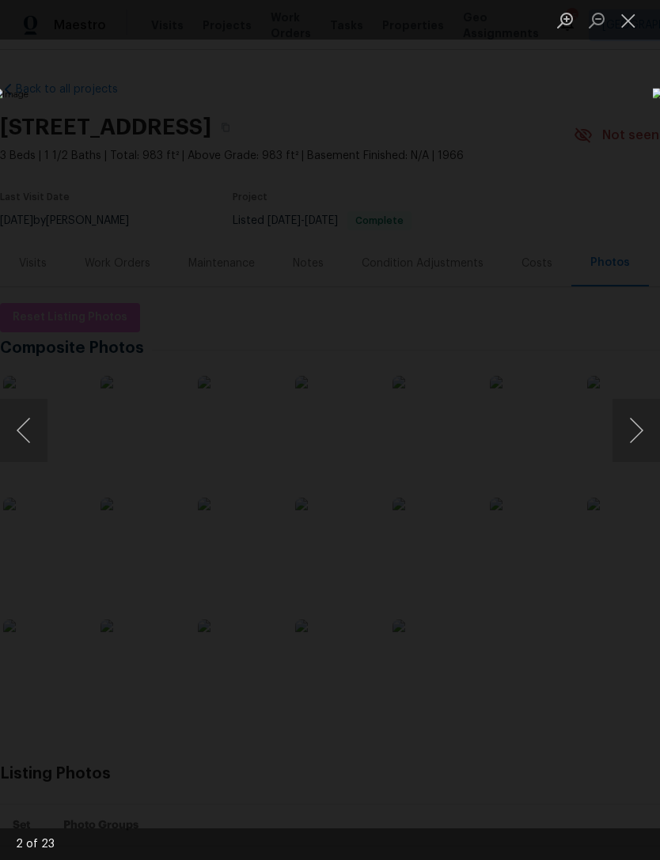
click at [635, 432] on button "Next image" at bounding box center [635, 430] width 47 height 63
click at [634, 434] on button "Next image" at bounding box center [635, 430] width 47 height 63
click at [636, 434] on button "Next image" at bounding box center [635, 430] width 47 height 63
click at [637, 433] on button "Next image" at bounding box center [635, 430] width 47 height 63
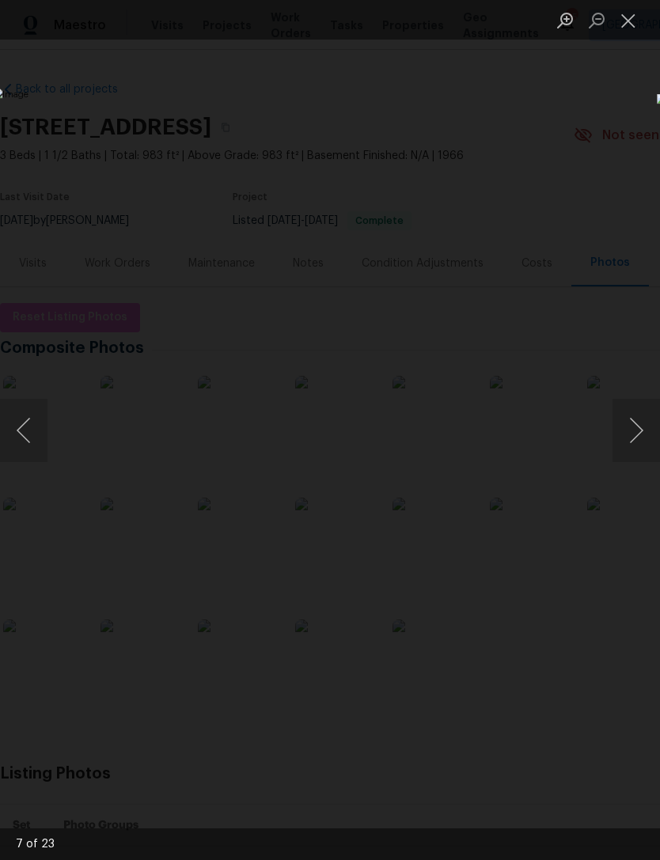
click at [637, 437] on button "Next image" at bounding box center [635, 430] width 47 height 63
click at [634, 442] on button "Next image" at bounding box center [635, 430] width 47 height 63
click at [635, 437] on button "Next image" at bounding box center [635, 430] width 47 height 63
click at [631, 439] on button "Next image" at bounding box center [635, 430] width 47 height 63
click at [630, 439] on button "Next image" at bounding box center [635, 430] width 47 height 63
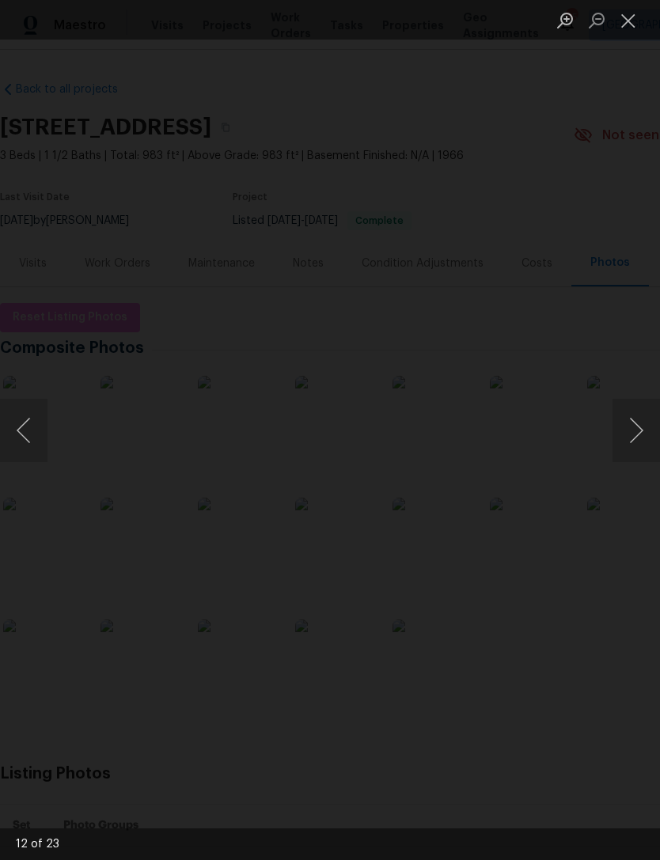
click at [625, 438] on button "Next image" at bounding box center [635, 430] width 47 height 63
click at [629, 437] on button "Next image" at bounding box center [635, 430] width 47 height 63
click at [631, 435] on button "Next image" at bounding box center [635, 430] width 47 height 63
click at [630, 436] on button "Next image" at bounding box center [635, 430] width 47 height 63
click at [628, 434] on button "Next image" at bounding box center [635, 430] width 47 height 63
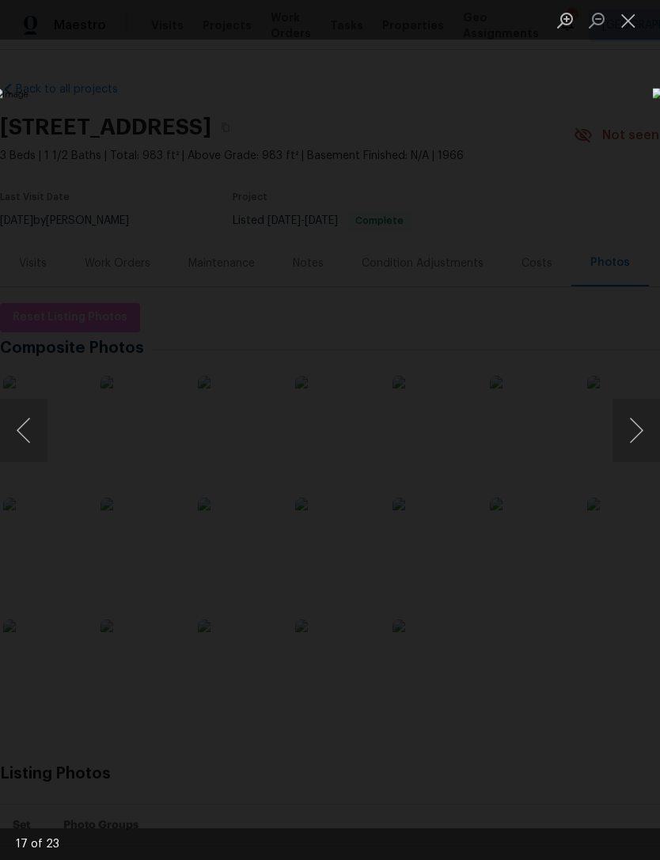
click at [624, 433] on button "Next image" at bounding box center [635, 430] width 47 height 63
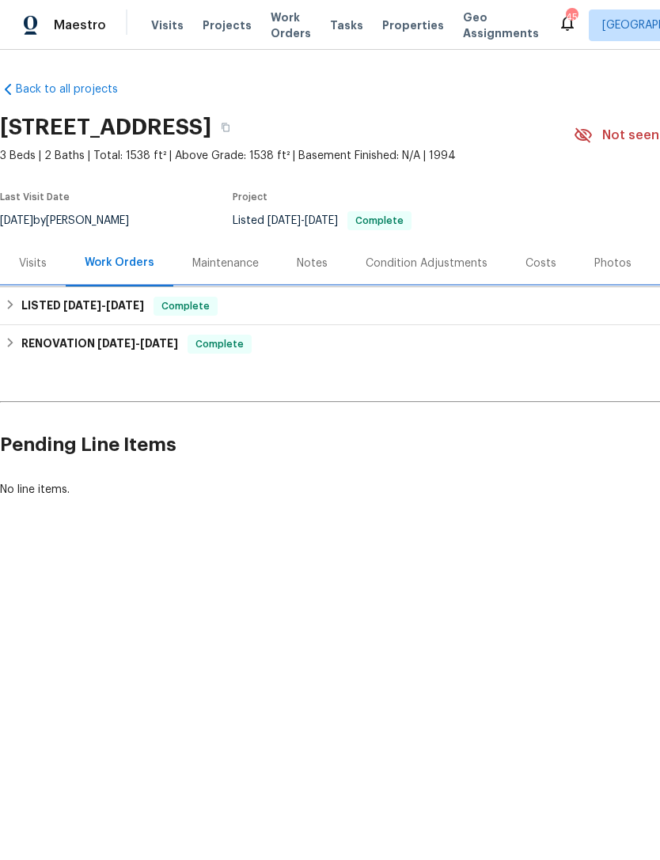
click at [80, 316] on div "LISTED [DATE] - [DATE] Complete" at bounding box center [447, 306] width 894 height 38
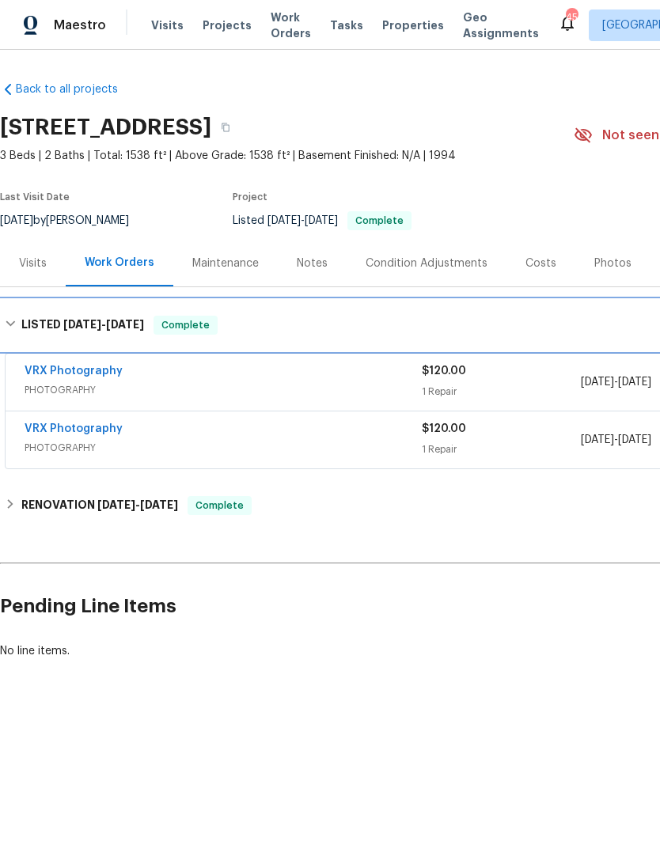
click at [82, 327] on span "[DATE]" at bounding box center [82, 324] width 38 height 11
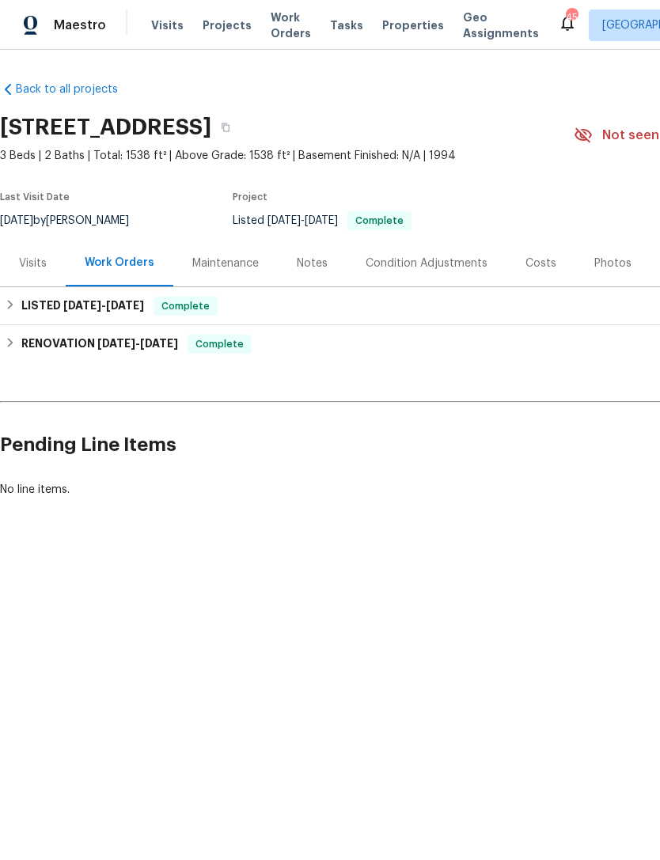
click at [317, 261] on div "Notes" at bounding box center [312, 264] width 31 height 16
